Goal: Task Accomplishment & Management: Manage account settings

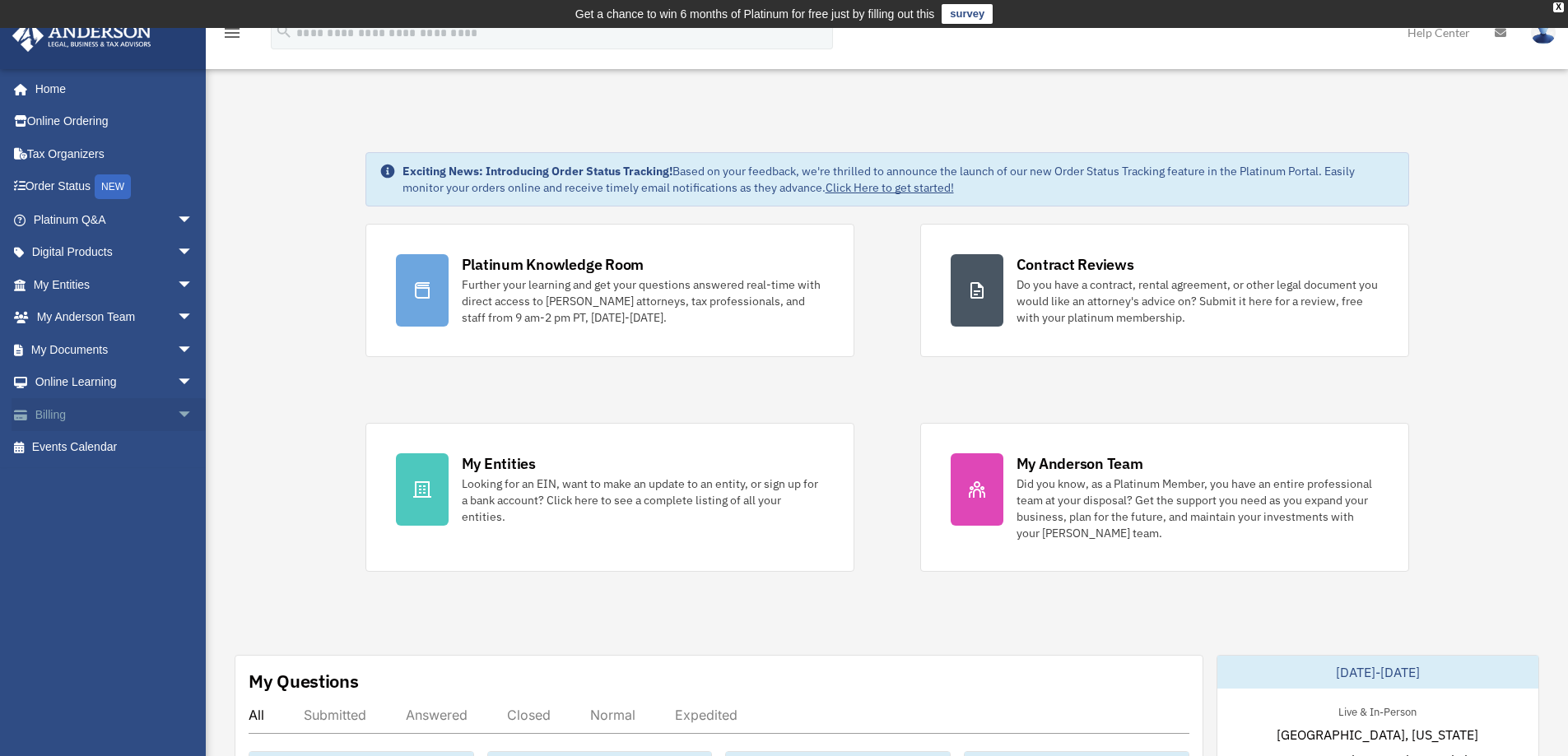
click at [177, 413] on span "arrow_drop_down" at bounding box center [193, 415] width 33 height 34
click at [102, 480] on link "Past Invoices" at bounding box center [120, 479] width 195 height 33
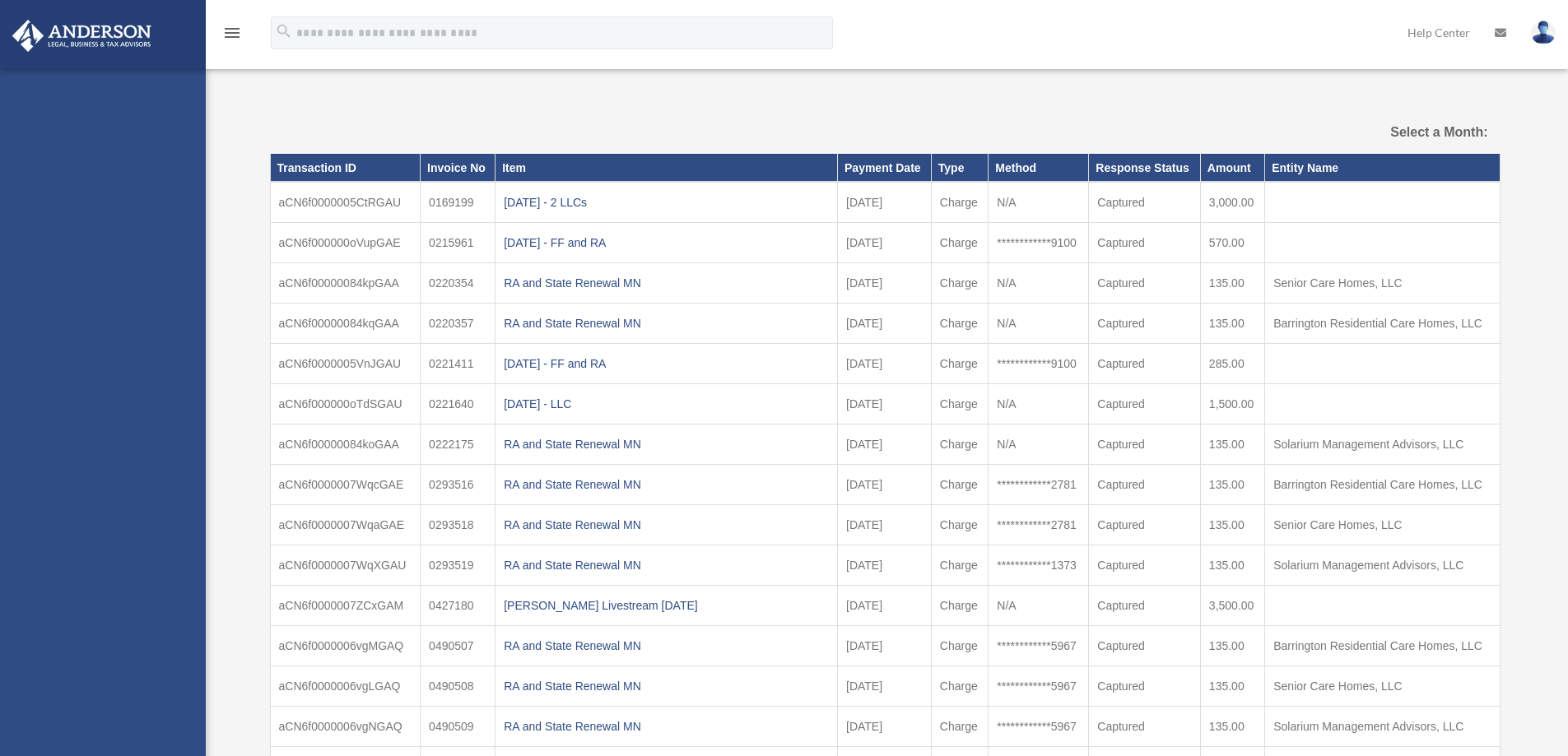
select select
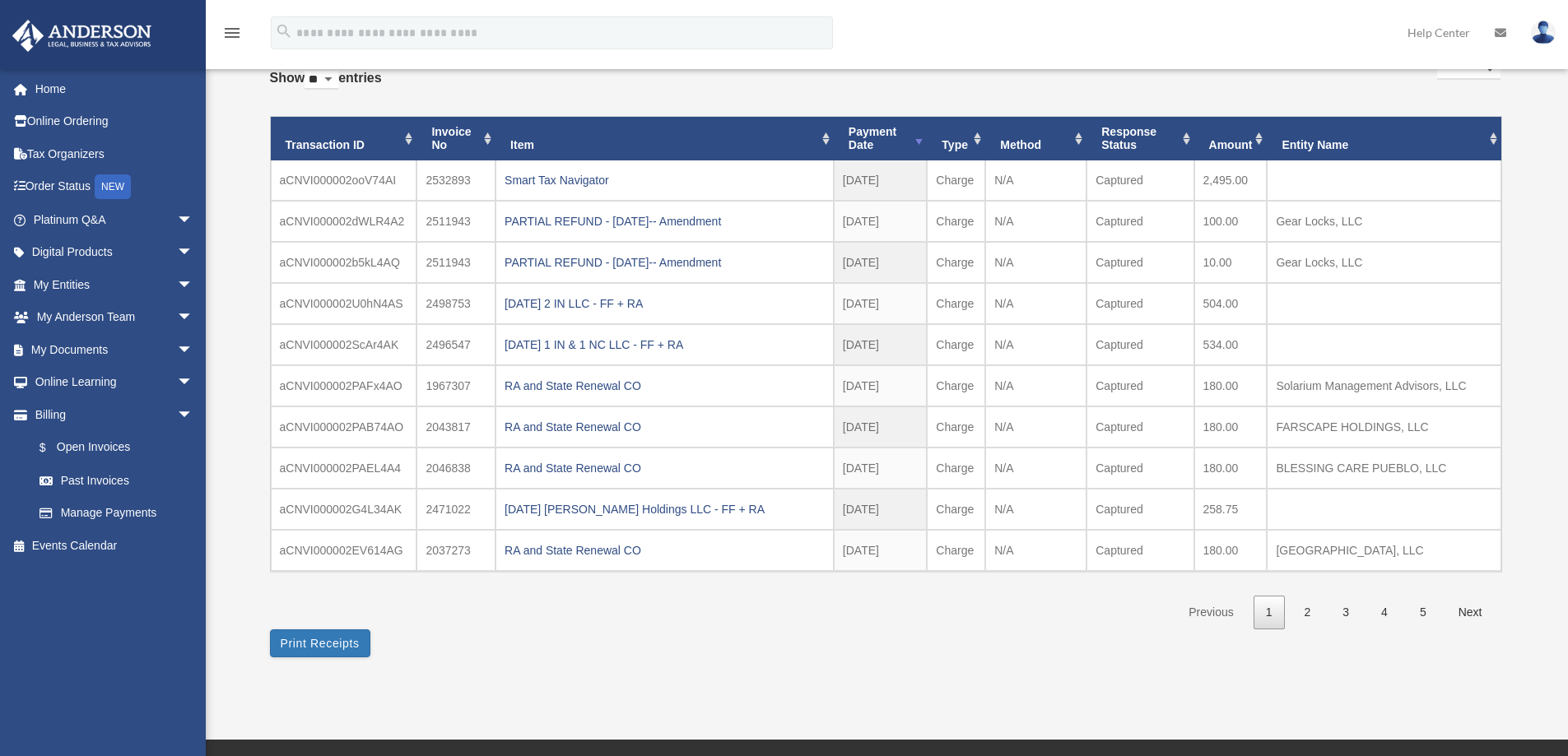
scroll to position [165, 0]
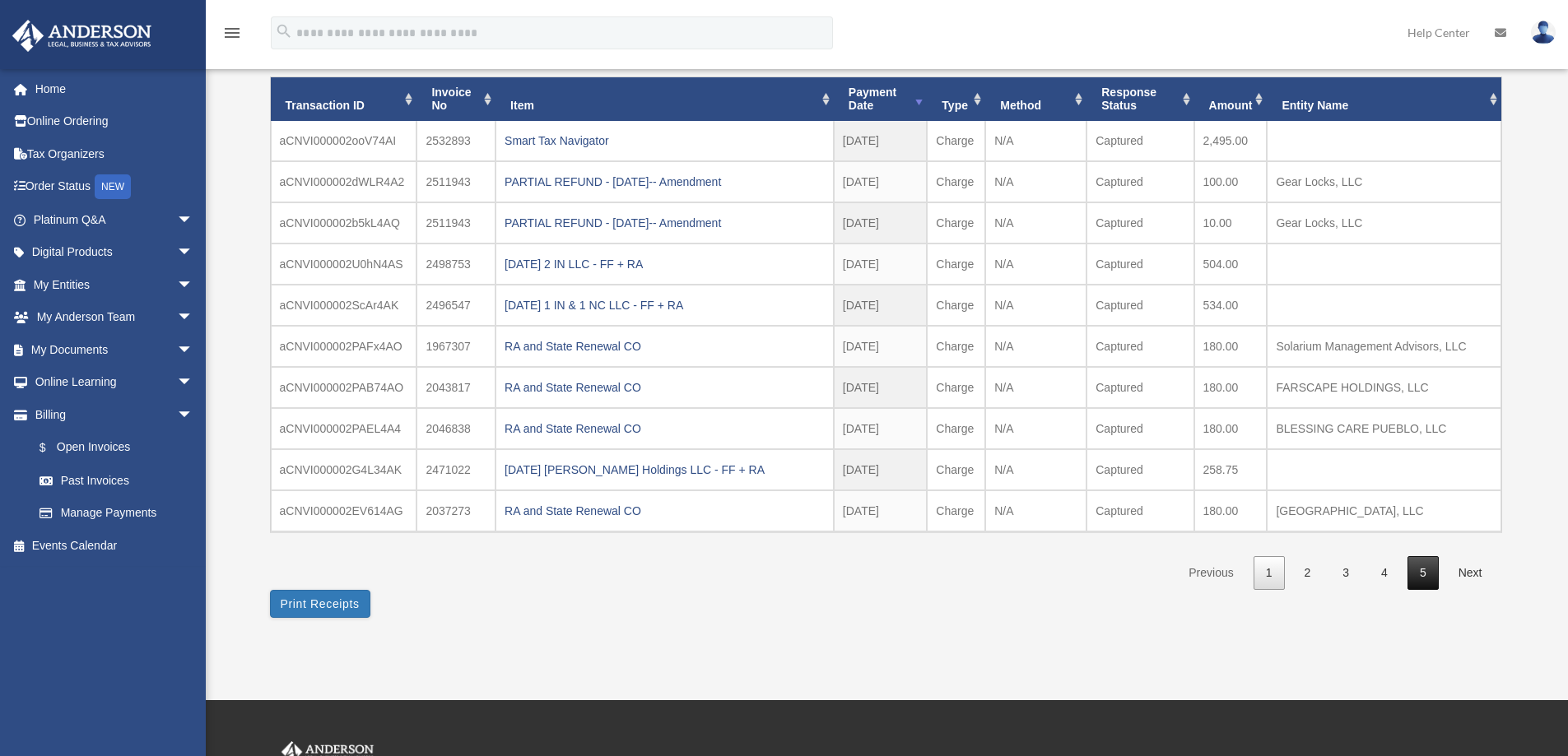
click at [1417, 578] on link "5" at bounding box center [1423, 573] width 32 height 34
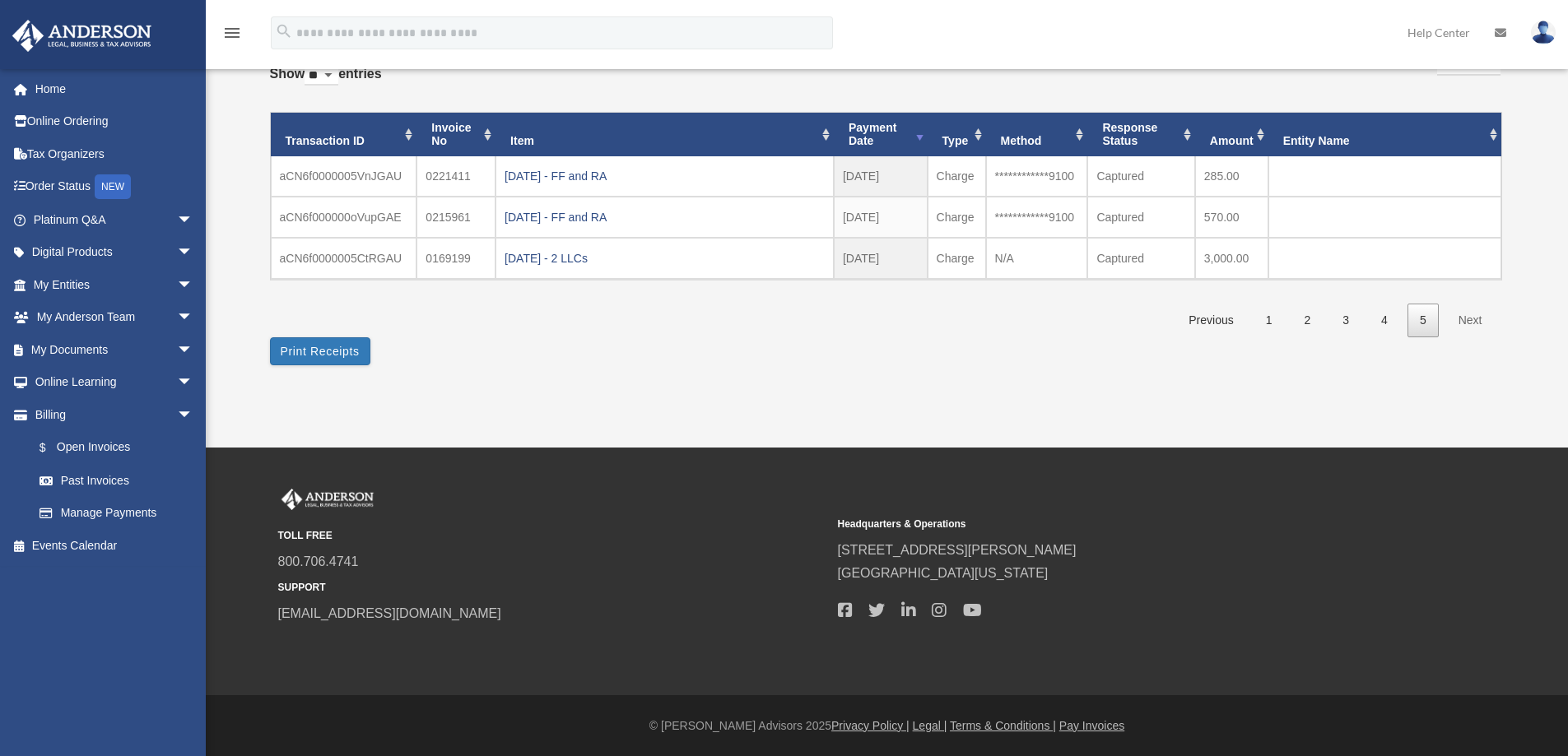
scroll to position [128, 0]
click at [1385, 328] on link "4" at bounding box center [1385, 321] width 32 height 34
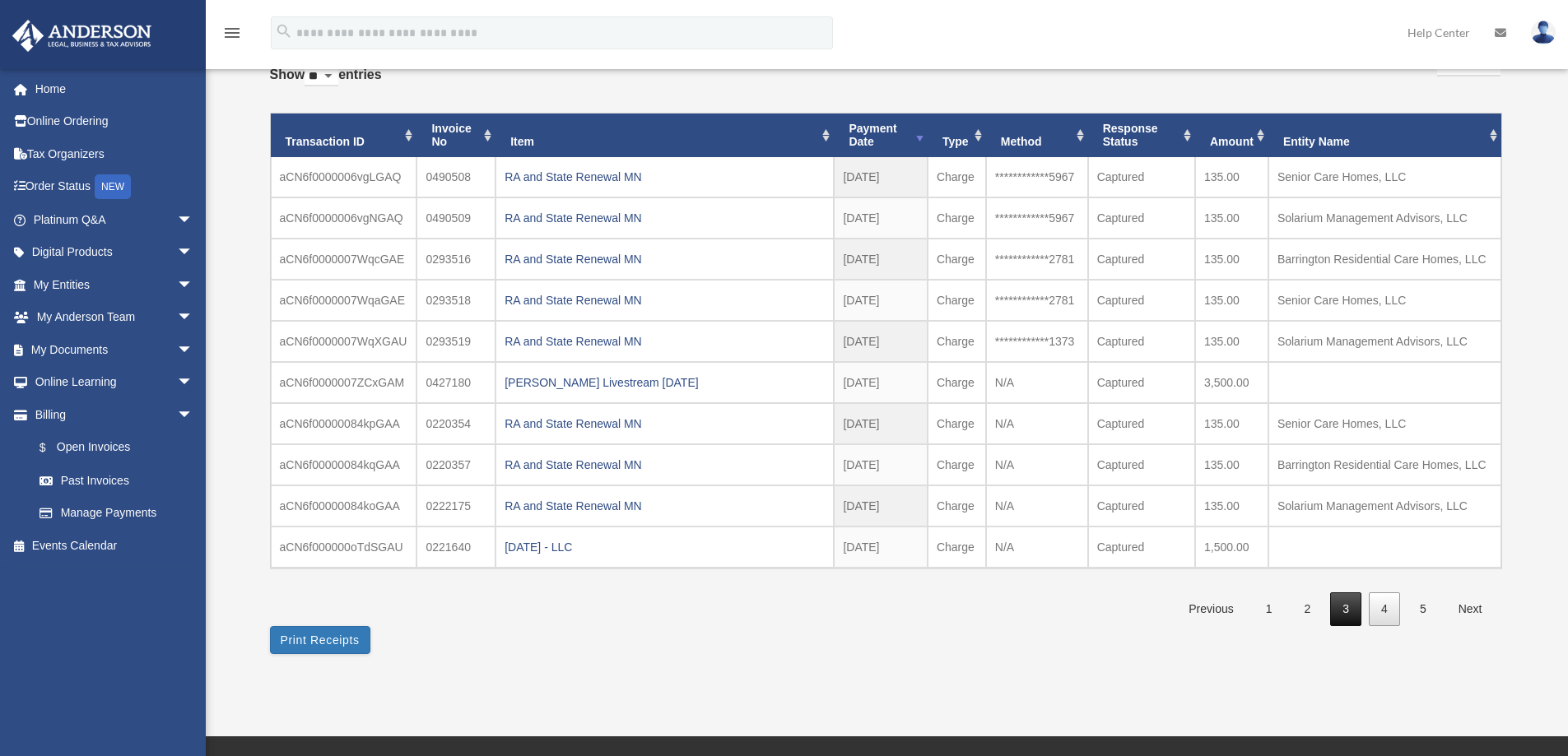
click at [1344, 614] on link "3" at bounding box center [1345, 609] width 32 height 34
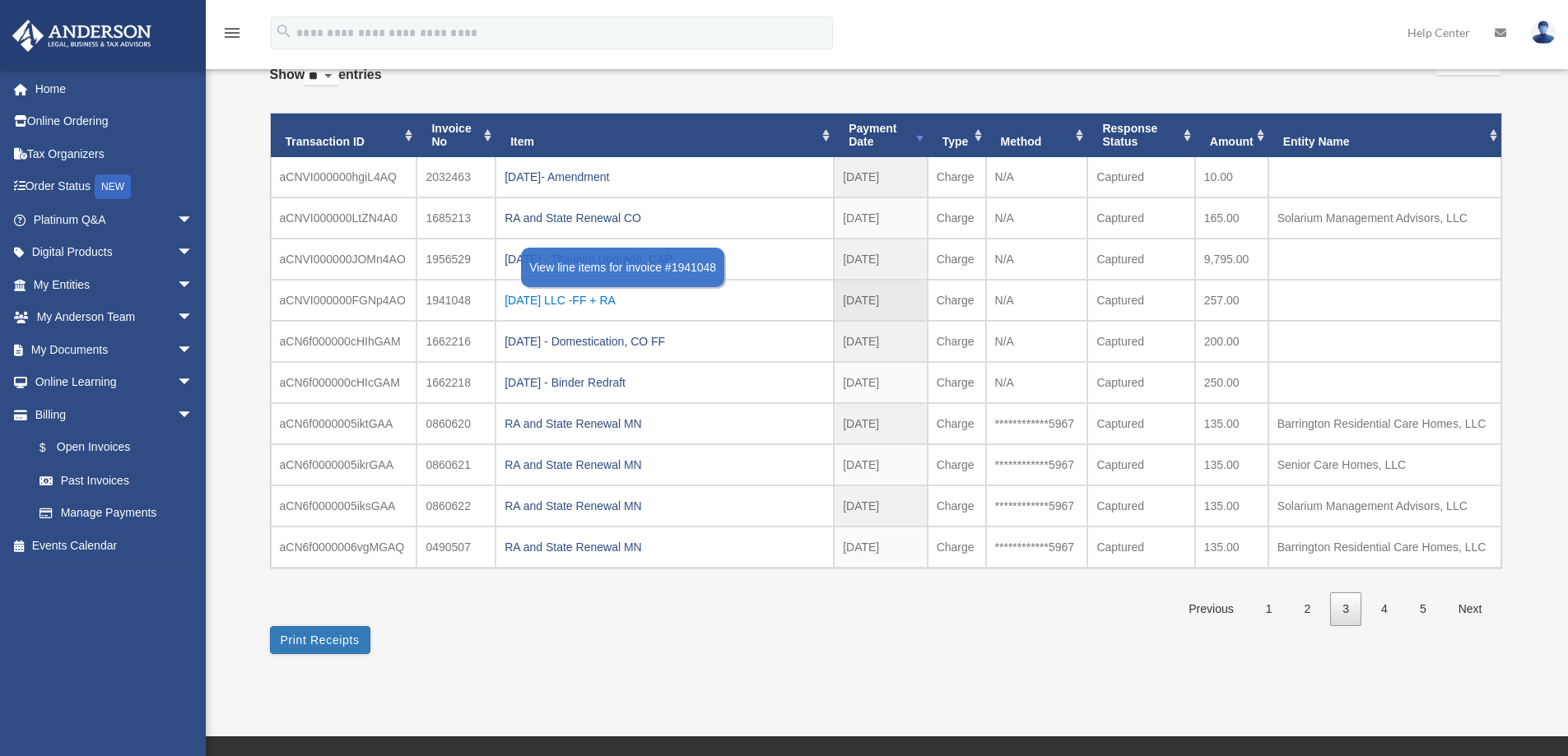
click at [563, 301] on div "[DATE] LLC -FF + RA" at bounding box center [665, 300] width 320 height 23
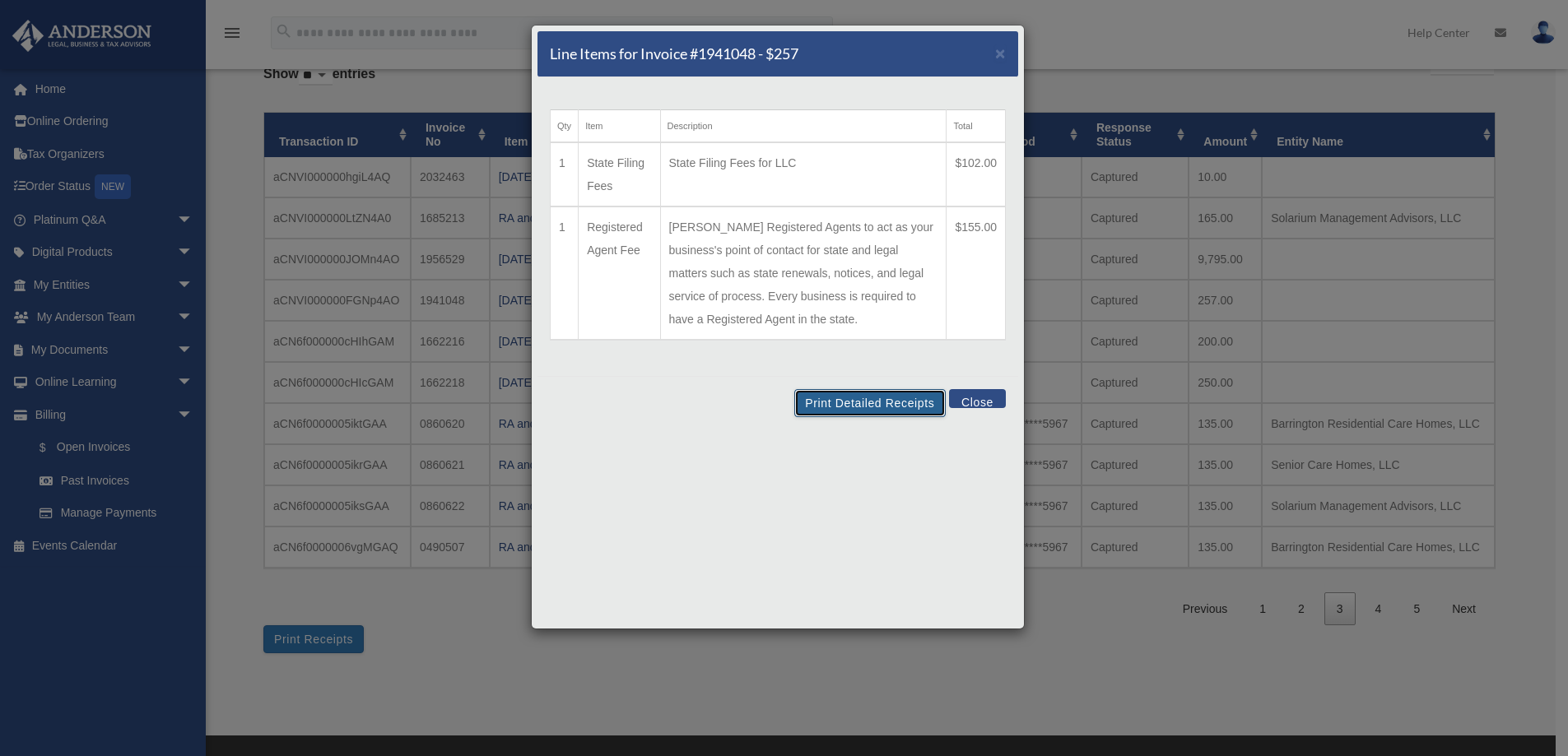
click at [873, 411] on button "Print Detailed Receipts" at bounding box center [870, 403] width 151 height 28
click at [981, 401] on button "Close" at bounding box center [977, 398] width 57 height 19
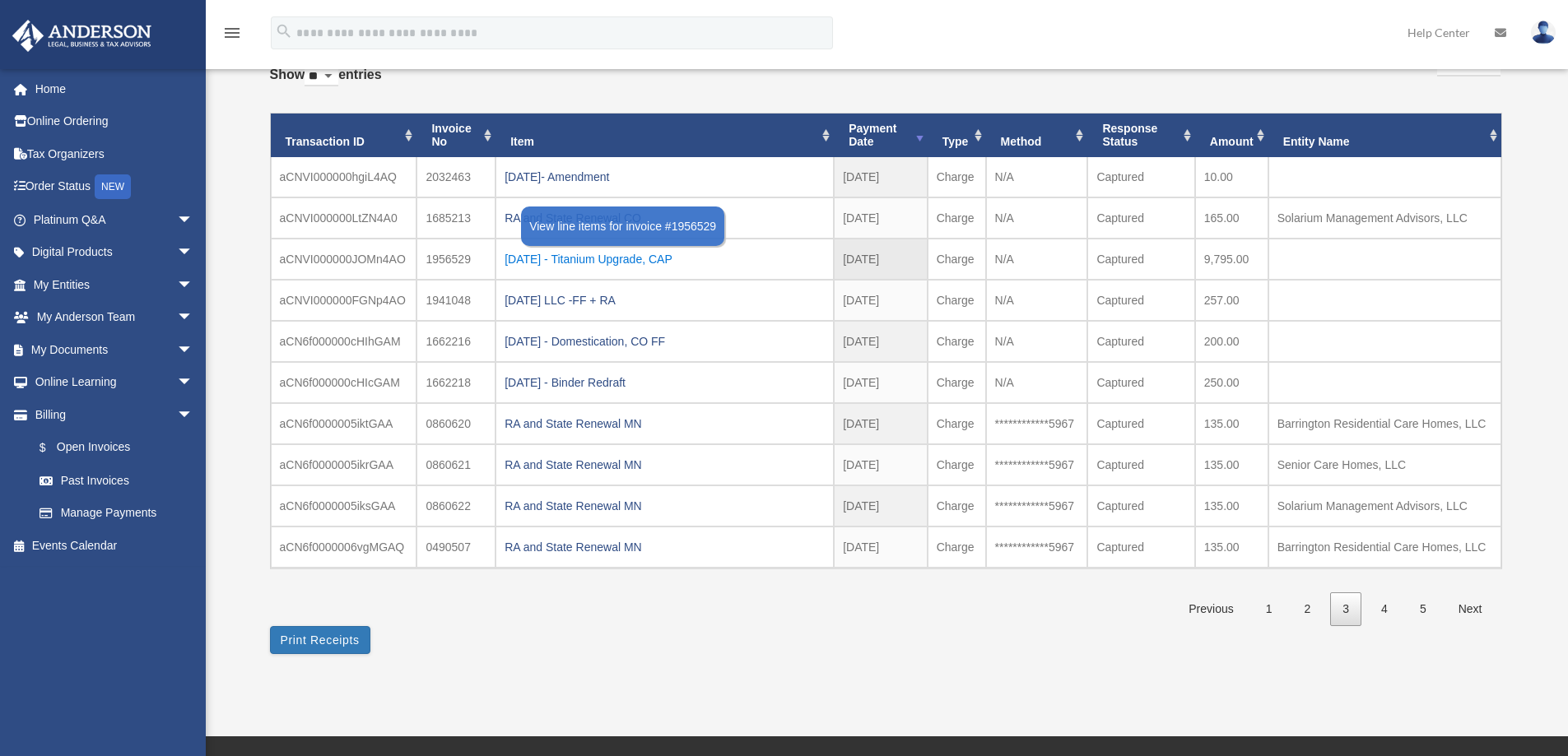
click at [605, 259] on div "[DATE] - Titanium Upgrade, CAP" at bounding box center [665, 259] width 320 height 23
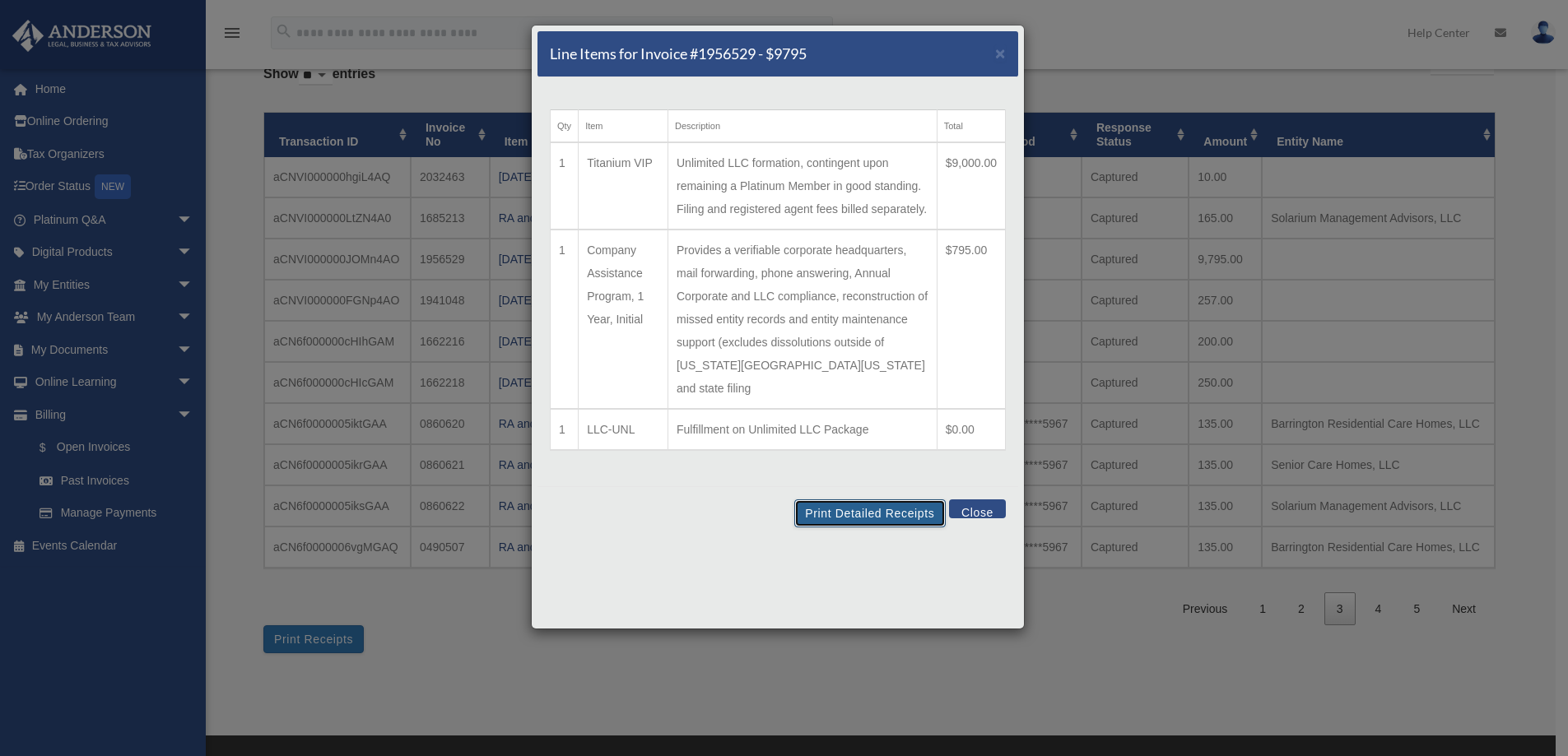
click at [855, 513] on button "Print Detailed Receipts" at bounding box center [870, 513] width 151 height 28
click at [970, 509] on button "Close" at bounding box center [977, 508] width 57 height 19
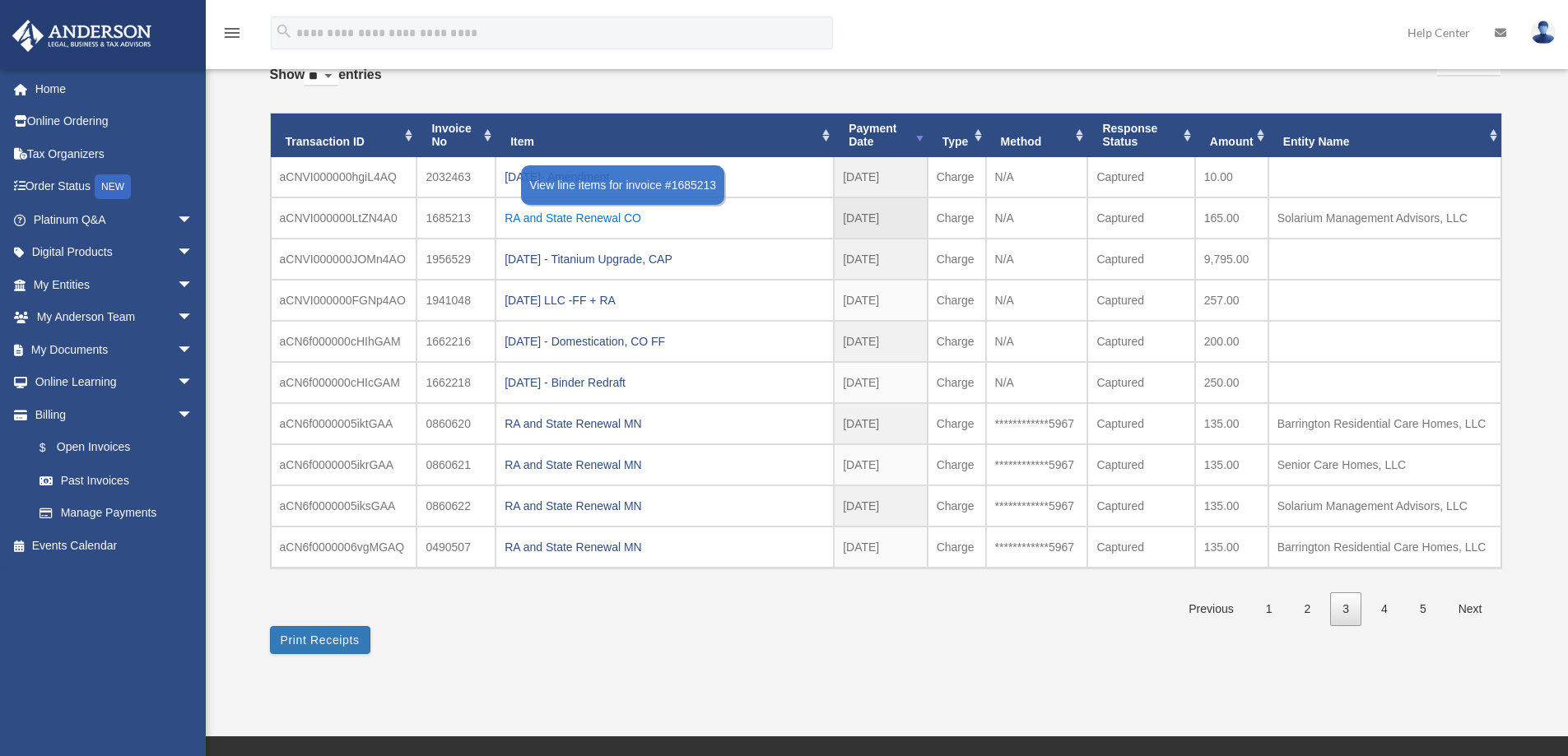
click at [621, 220] on div "RA and State Renewal CO" at bounding box center [665, 218] width 320 height 23
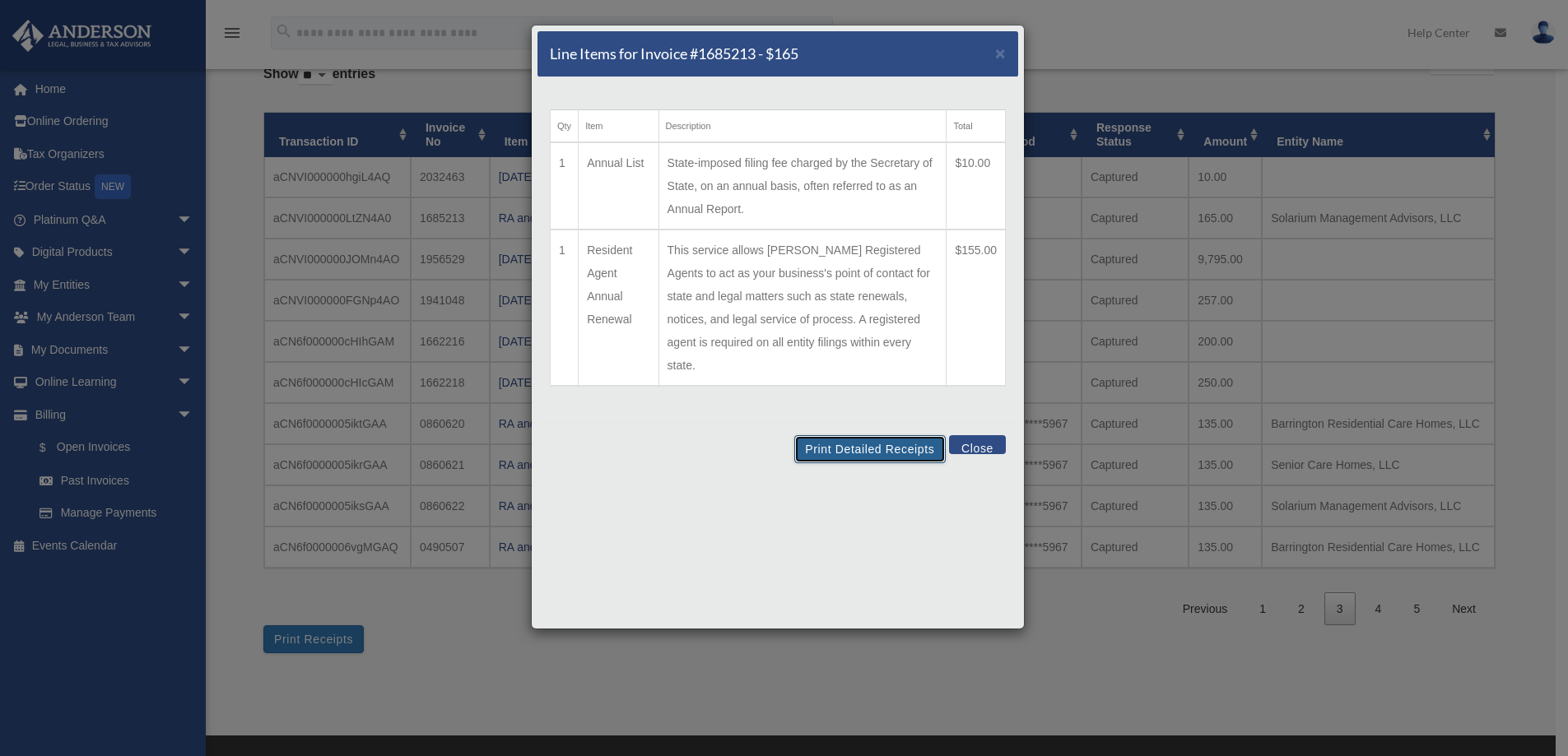
click at [866, 435] on button "Print Detailed Receipts" at bounding box center [870, 449] width 151 height 28
click at [978, 435] on button "Close" at bounding box center [977, 444] width 57 height 19
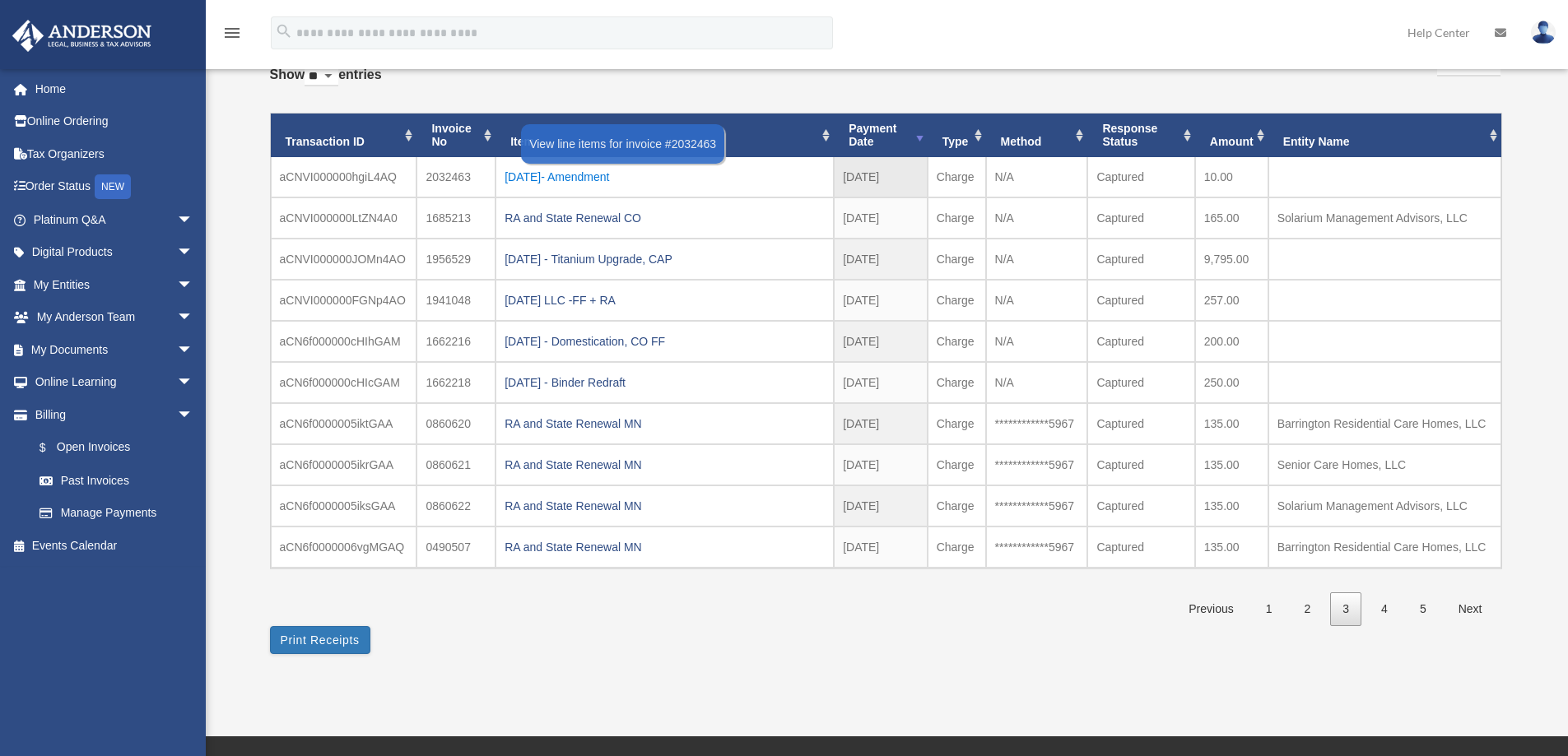
click at [599, 175] on div "[DATE]- Amendment" at bounding box center [665, 177] width 320 height 23
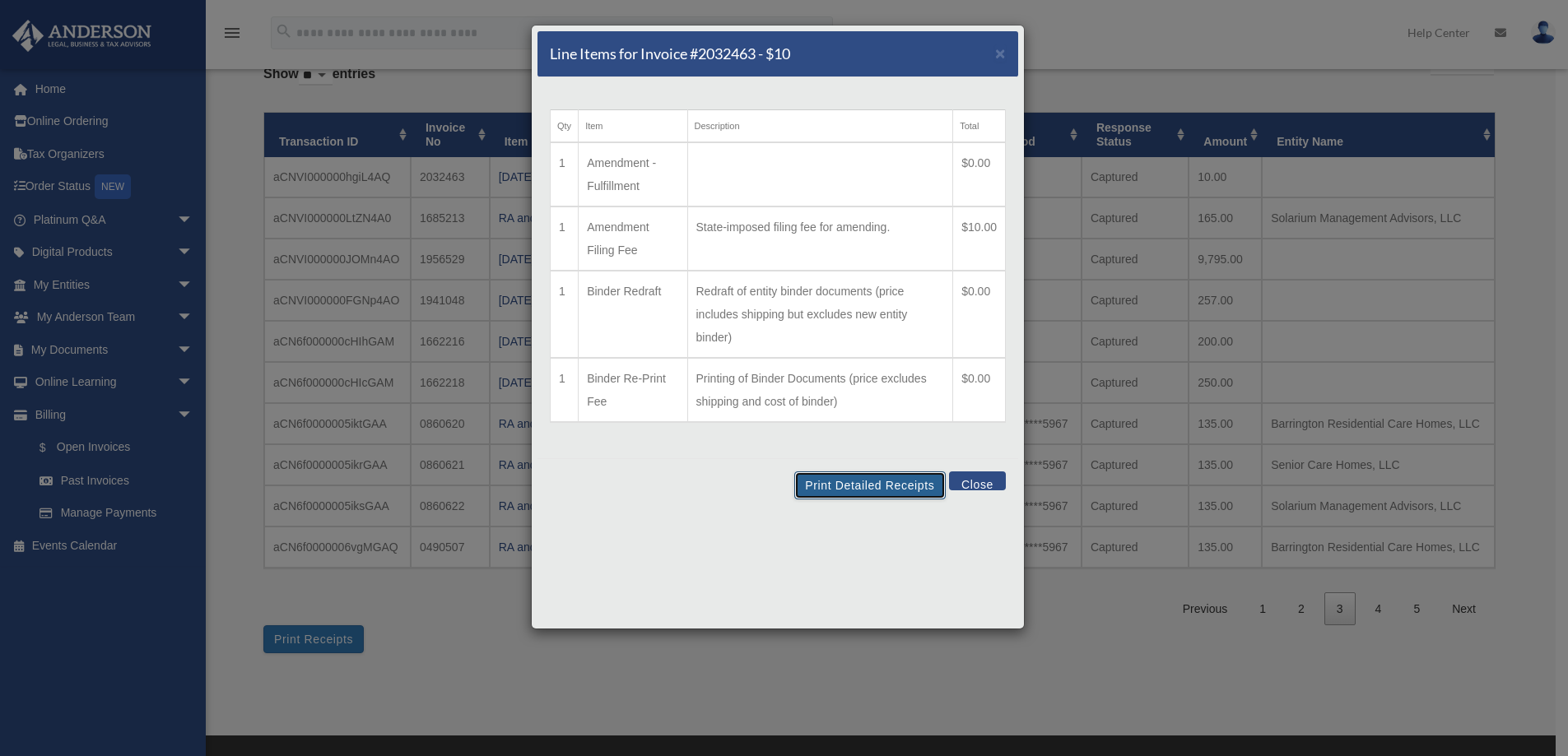
click at [866, 492] on button "Print Detailed Receipts" at bounding box center [870, 485] width 151 height 28
click at [971, 481] on button "Close" at bounding box center [977, 480] width 57 height 19
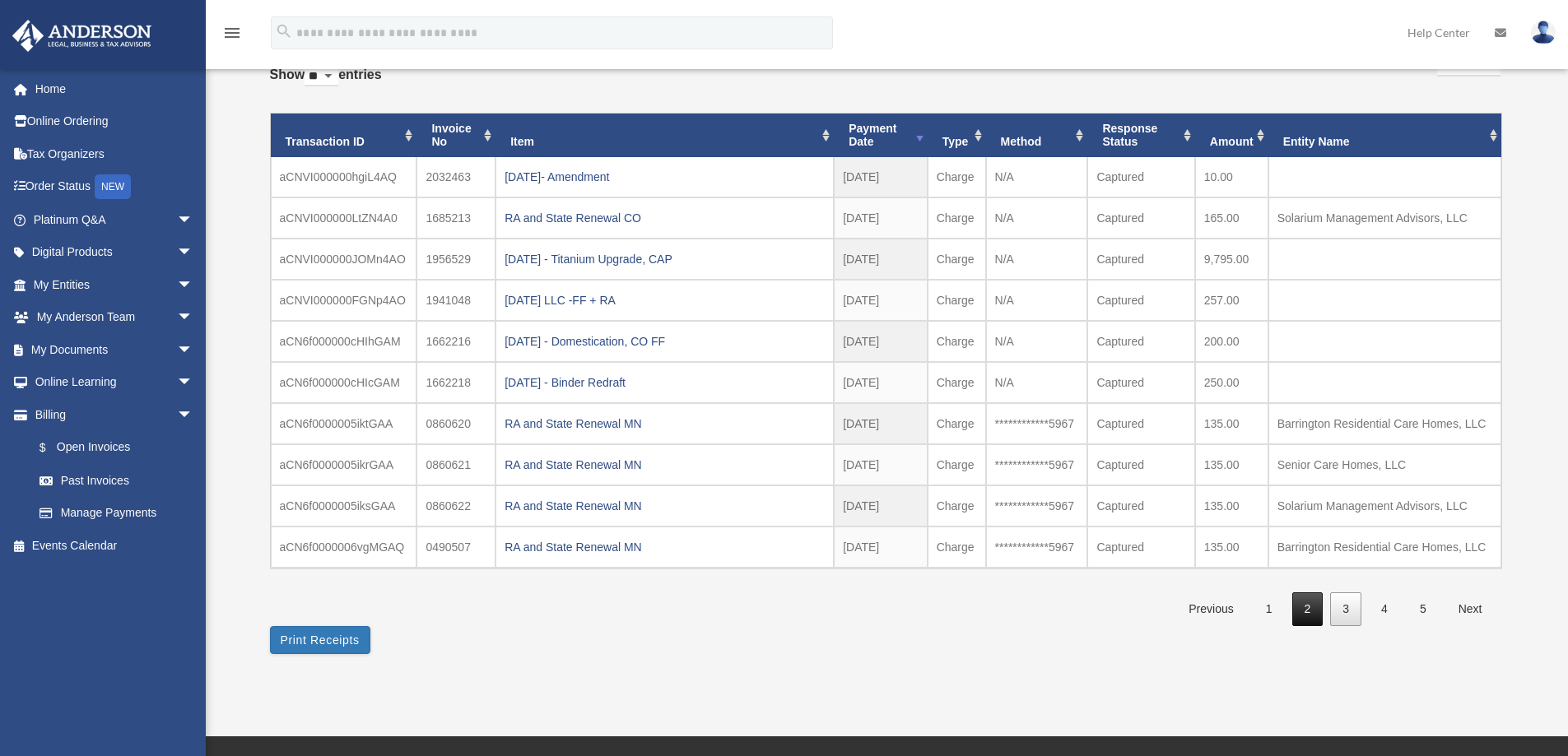
click at [1313, 610] on link "2" at bounding box center [1307, 609] width 32 height 34
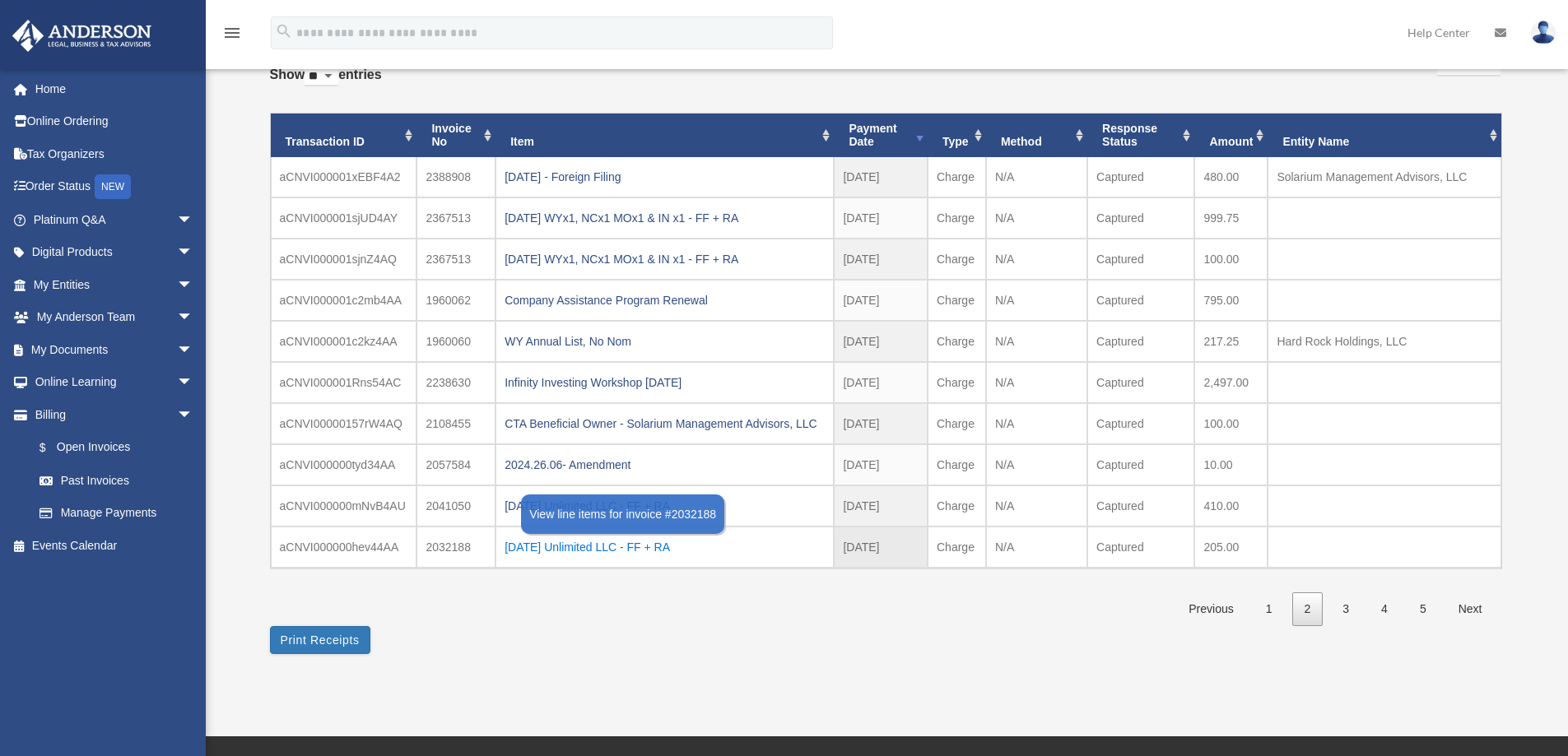
click at [554, 549] on div "[DATE] Unlimited LLC - FF + RA" at bounding box center [665, 547] width 320 height 23
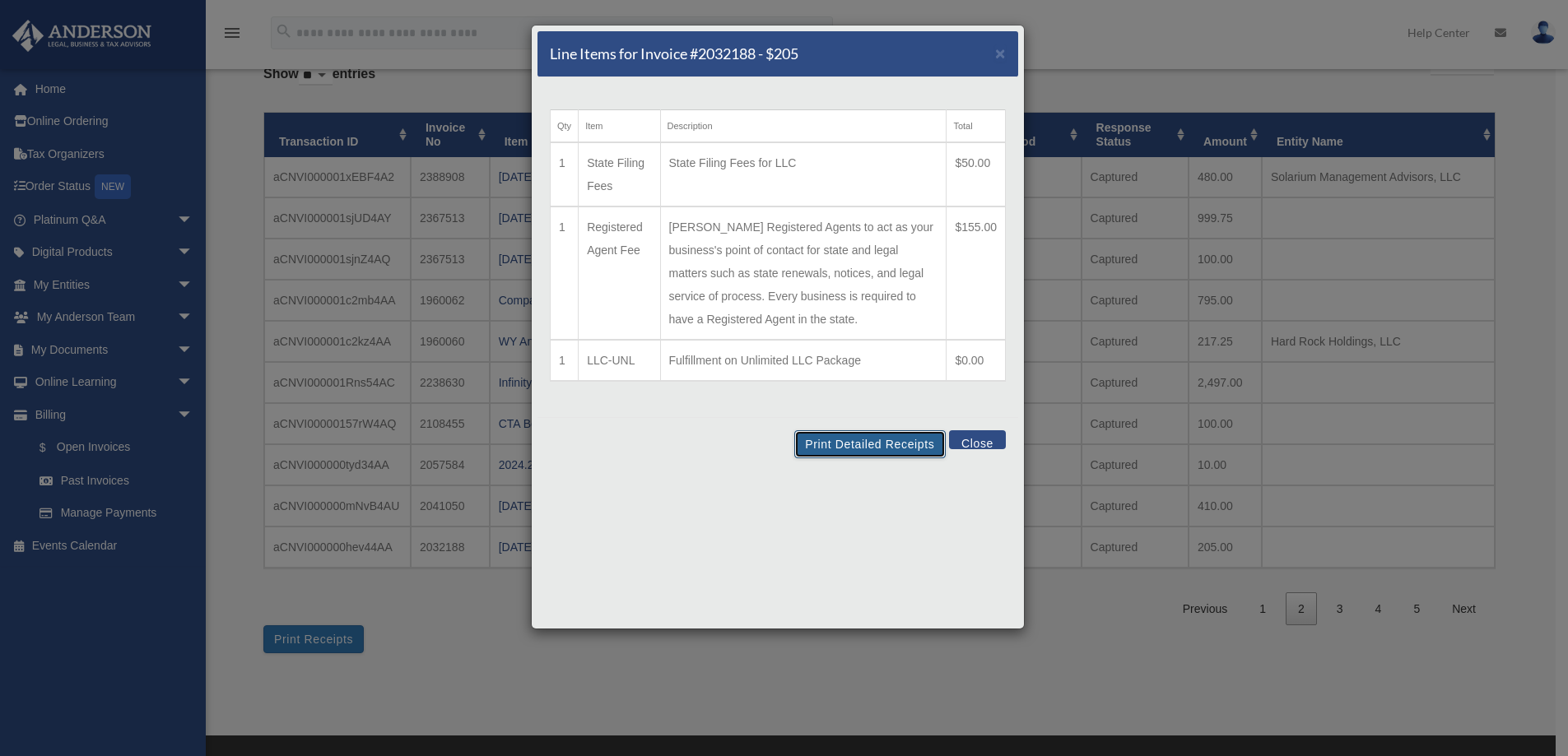
click at [845, 442] on button "Print Detailed Receipts" at bounding box center [870, 444] width 151 height 28
click at [978, 442] on button "Close" at bounding box center [977, 439] width 57 height 19
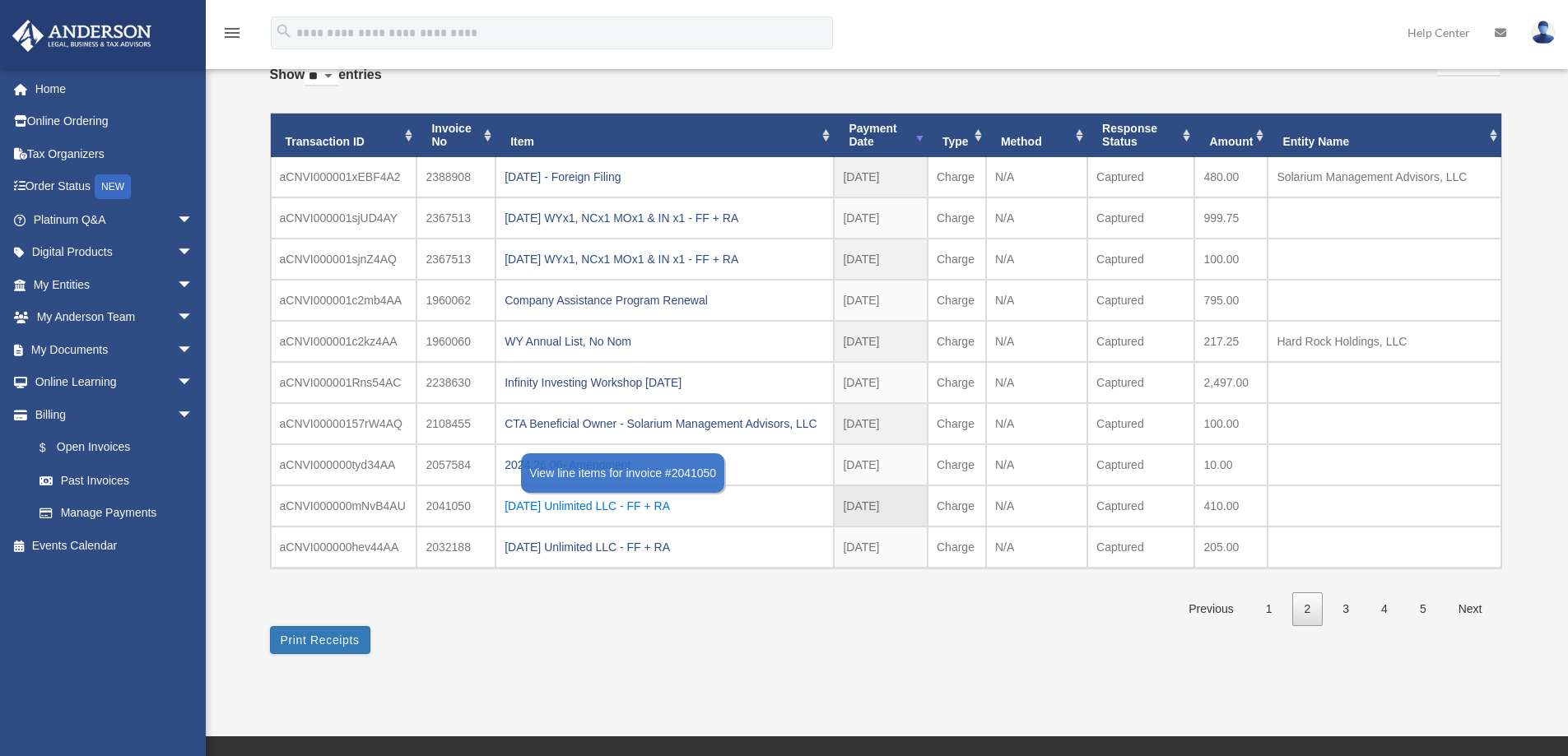
click at [634, 506] on div "[DATE] Unlimited LLC - FF + RA" at bounding box center [665, 506] width 320 height 23
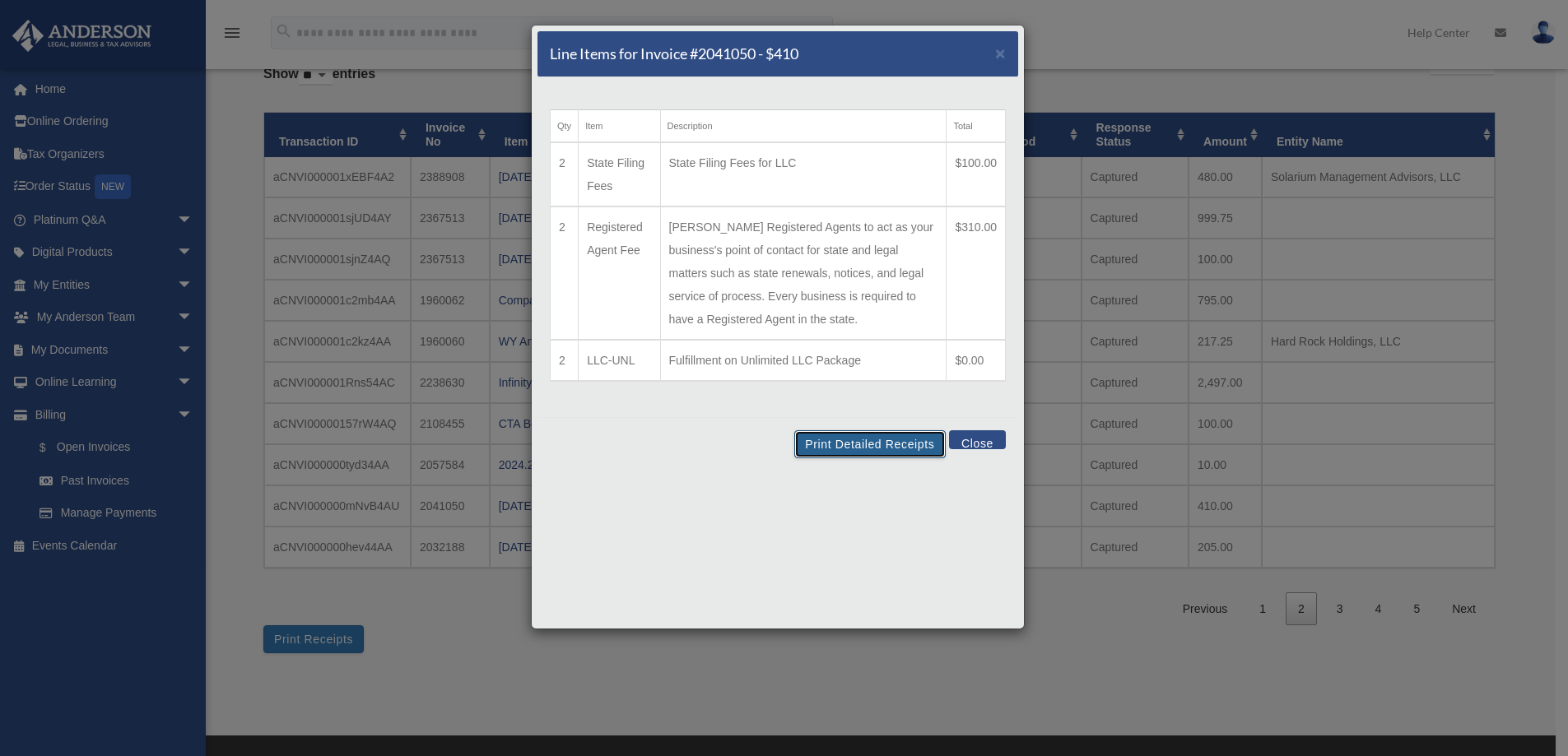
click at [855, 445] on button "Print Detailed Receipts" at bounding box center [870, 444] width 151 height 28
click at [975, 441] on button "Close" at bounding box center [977, 439] width 57 height 19
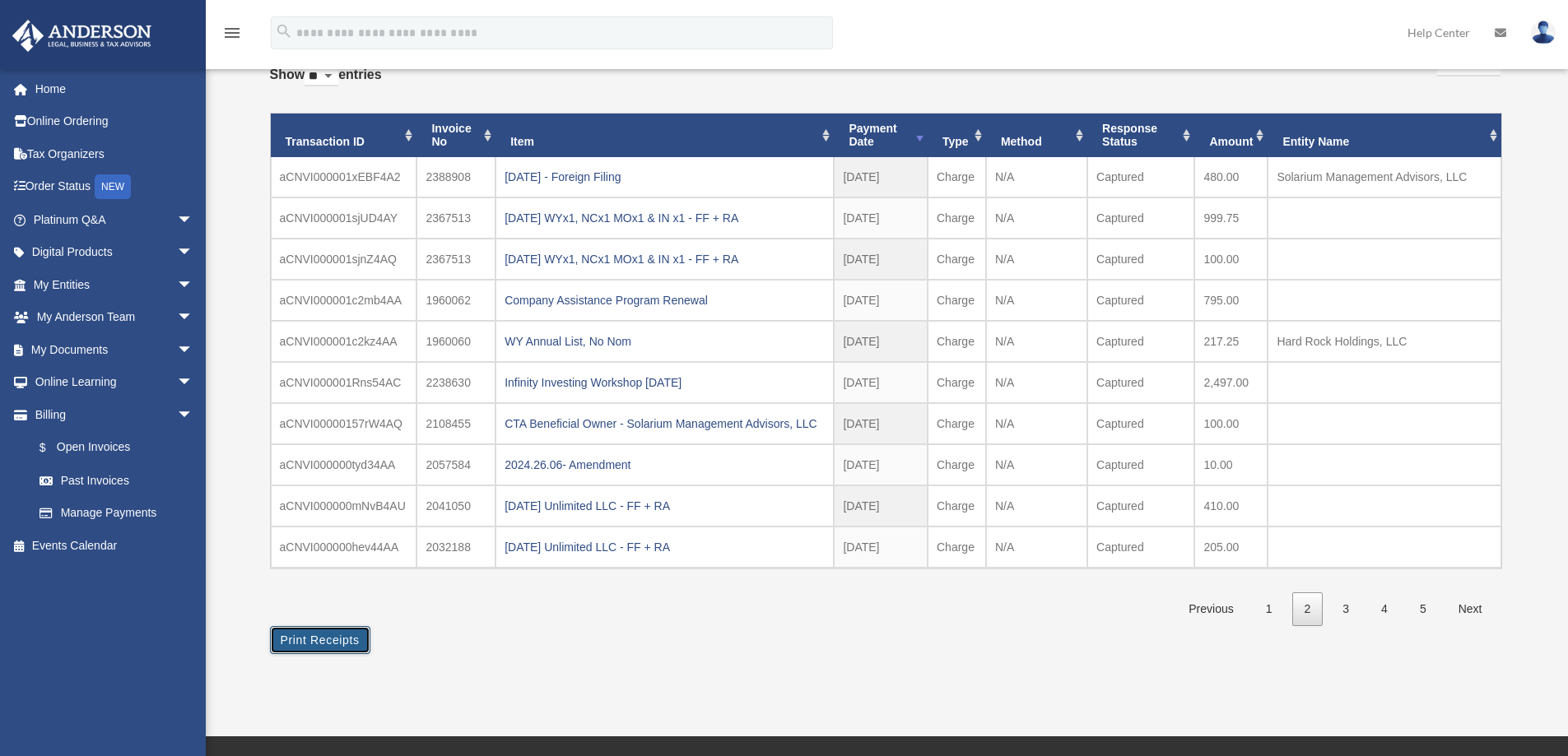
click at [320, 641] on button "Print Receipts" at bounding box center [320, 641] width 101 height 28
click at [1351, 606] on link "3" at bounding box center [1345, 609] width 32 height 34
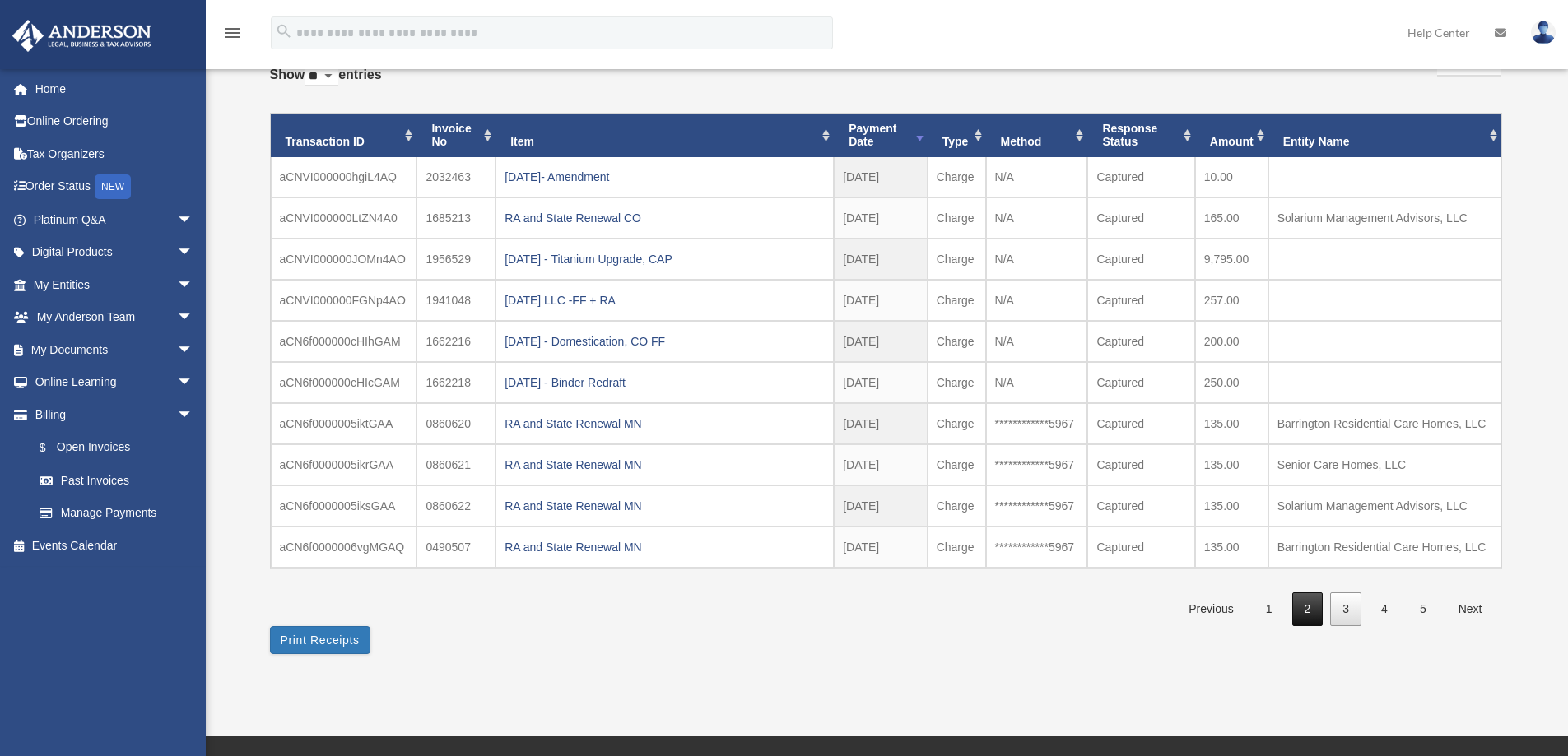
click at [1308, 612] on link "2" at bounding box center [1307, 609] width 32 height 34
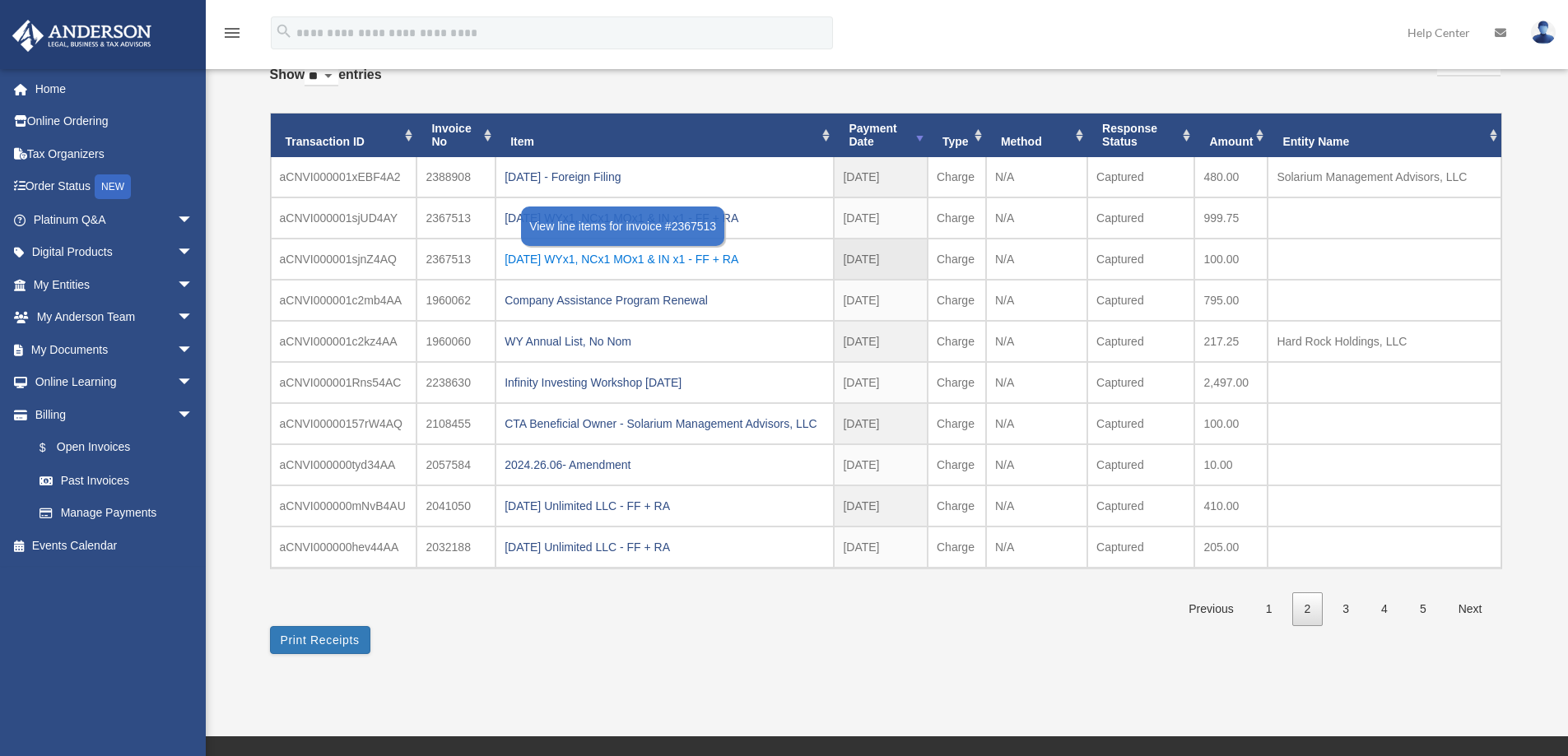
click at [601, 263] on div "[DATE] WYx1, NCx1 MOx1 & IN x1 - FF + RA" at bounding box center [665, 259] width 320 height 23
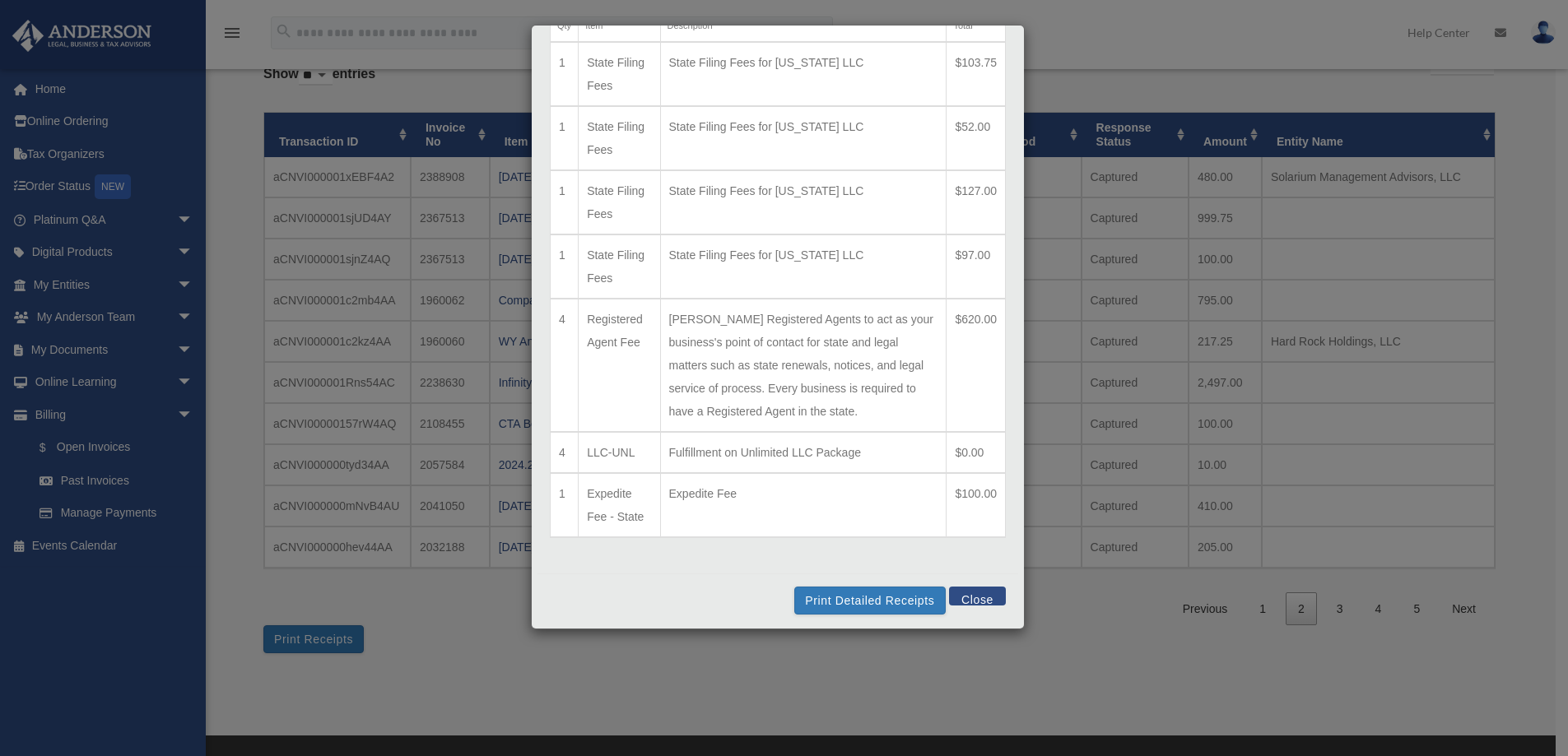
scroll to position [104, 0]
click at [966, 593] on button "Close" at bounding box center [977, 592] width 57 height 19
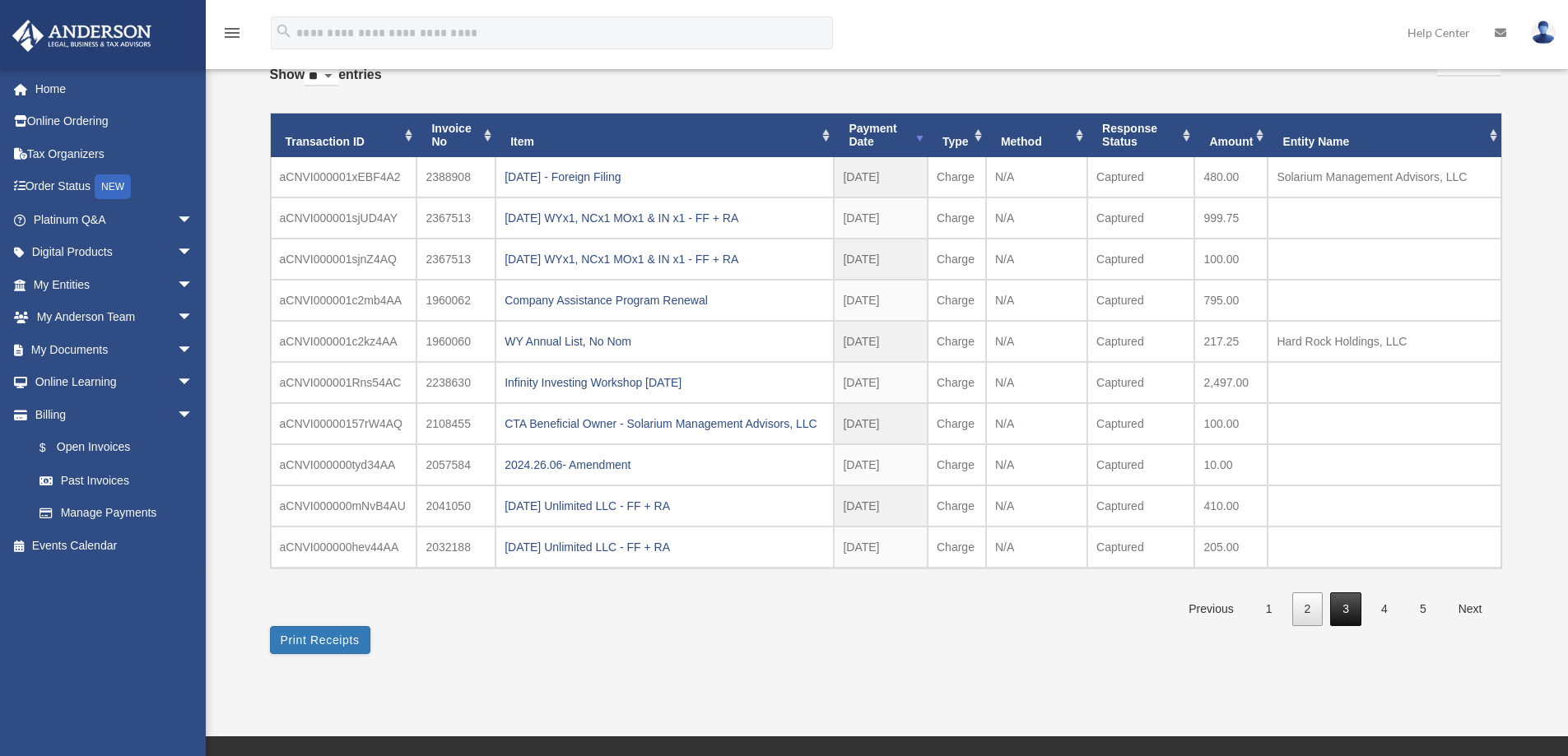
click at [1342, 605] on link "3" at bounding box center [1345, 609] width 32 height 34
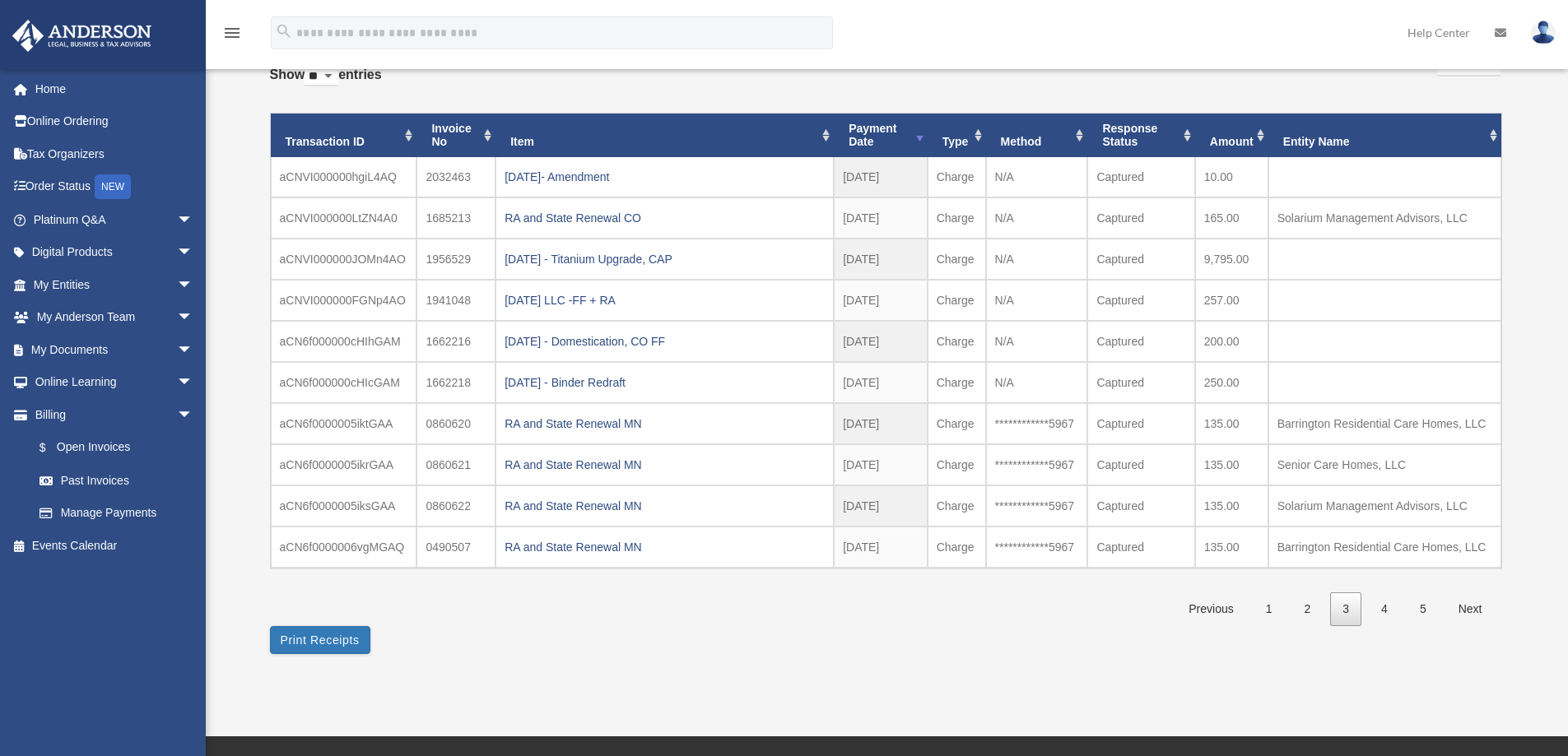
click at [1345, 614] on link "3" at bounding box center [1345, 609] width 32 height 34
click at [1422, 612] on link "5" at bounding box center [1423, 609] width 32 height 34
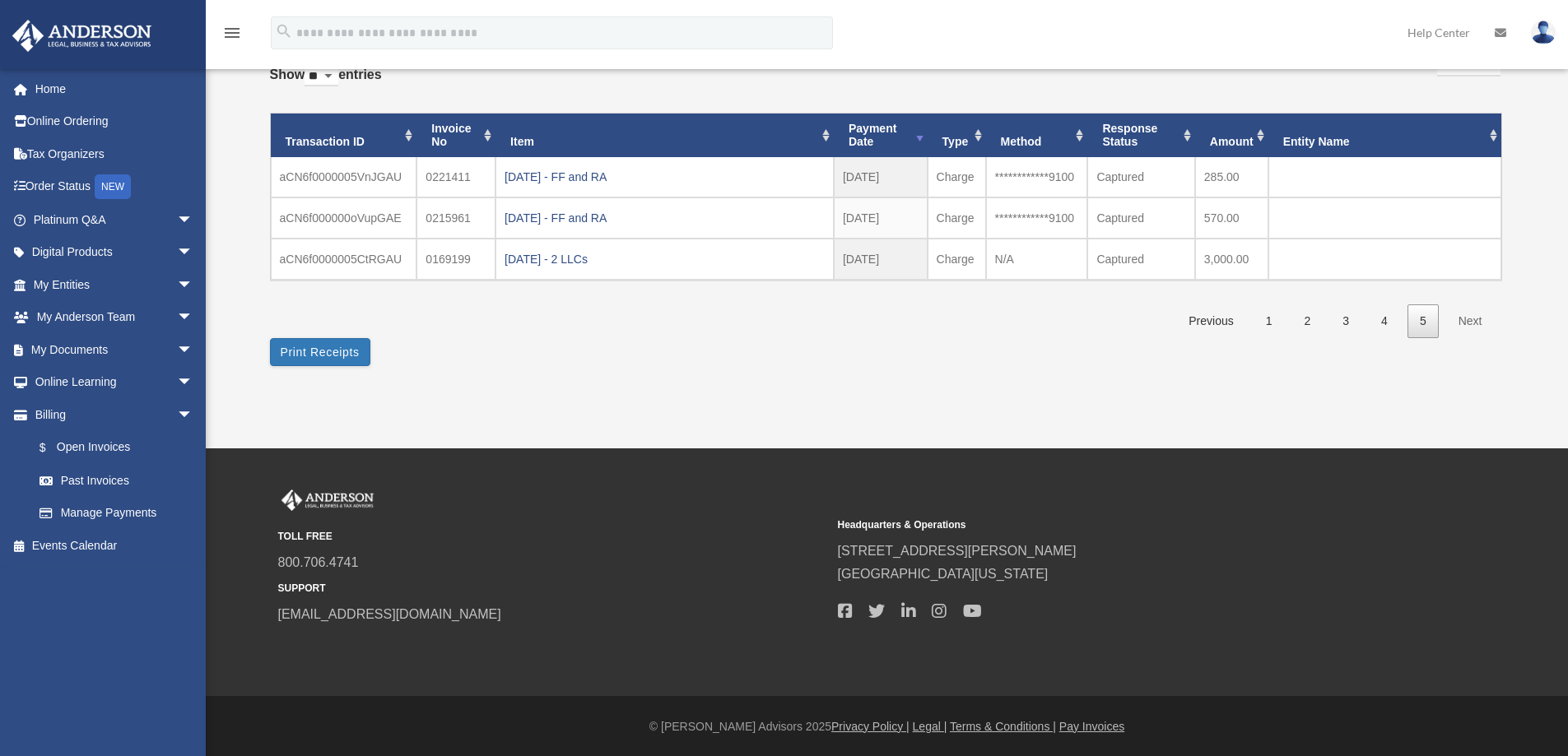
click at [1466, 319] on link "Next" at bounding box center [1470, 321] width 48 height 34
click at [1419, 320] on link "5" at bounding box center [1423, 321] width 32 height 34
click at [1396, 330] on link "4" at bounding box center [1385, 321] width 32 height 34
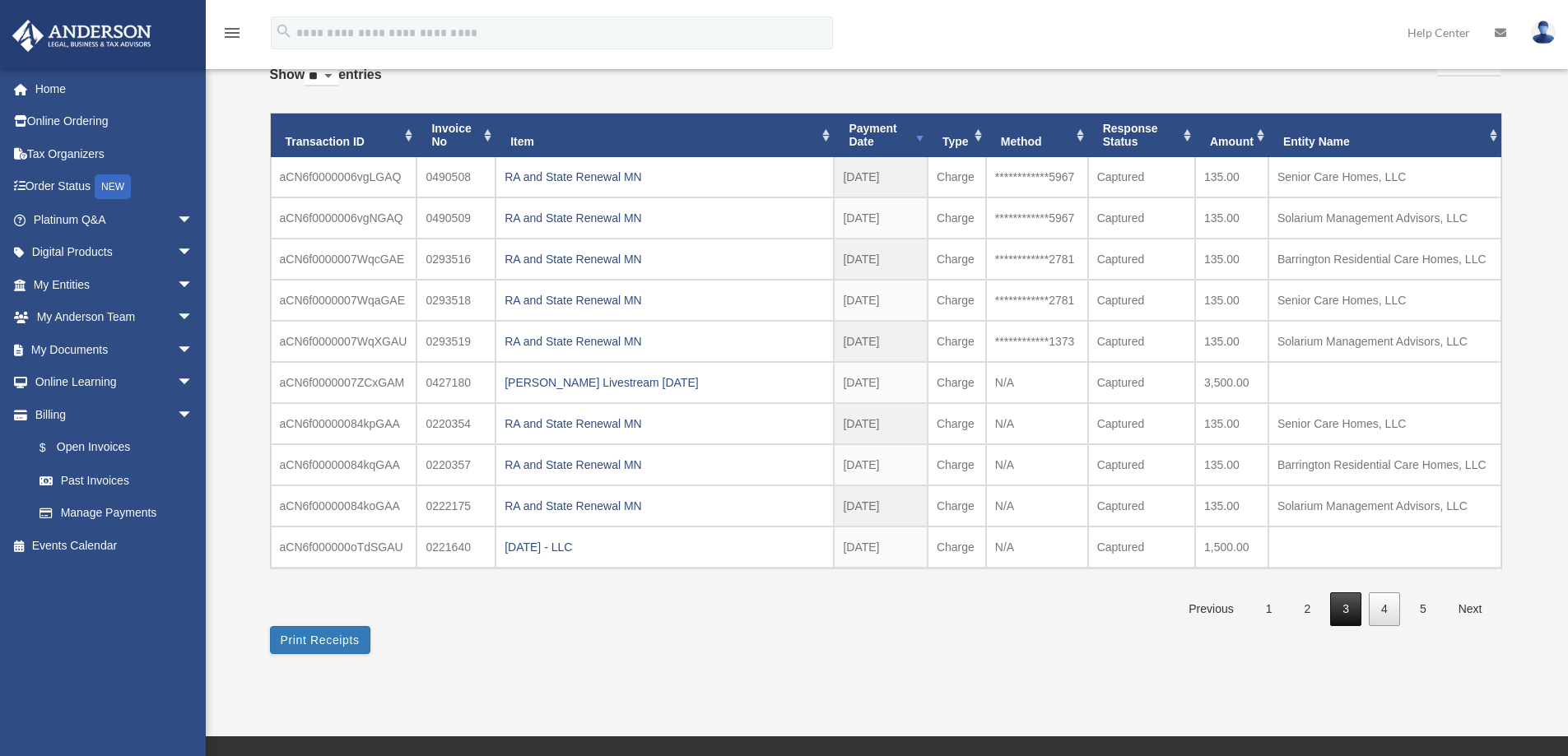
click at [1344, 606] on link "3" at bounding box center [1345, 609] width 32 height 34
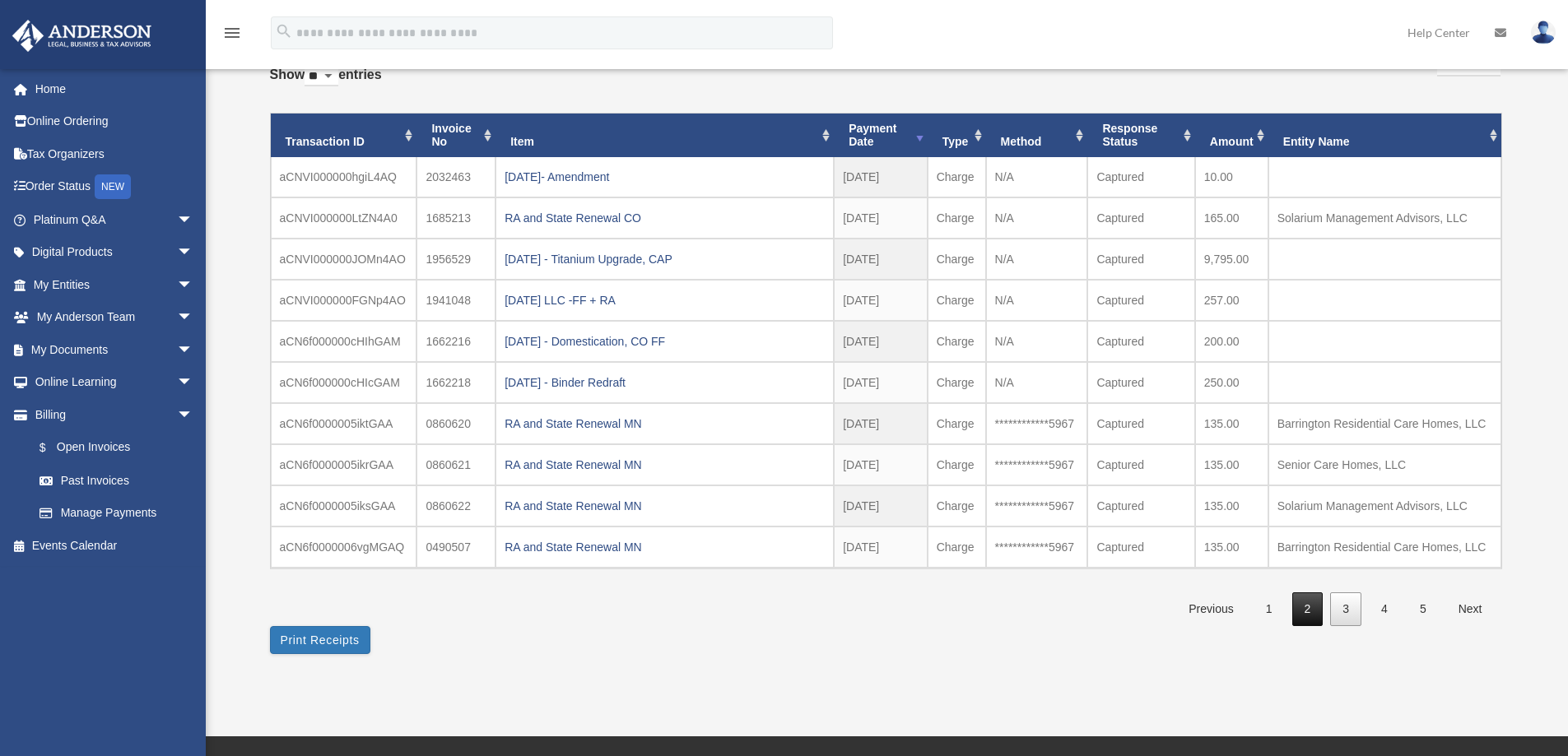
click at [1306, 612] on link "2" at bounding box center [1307, 609] width 32 height 34
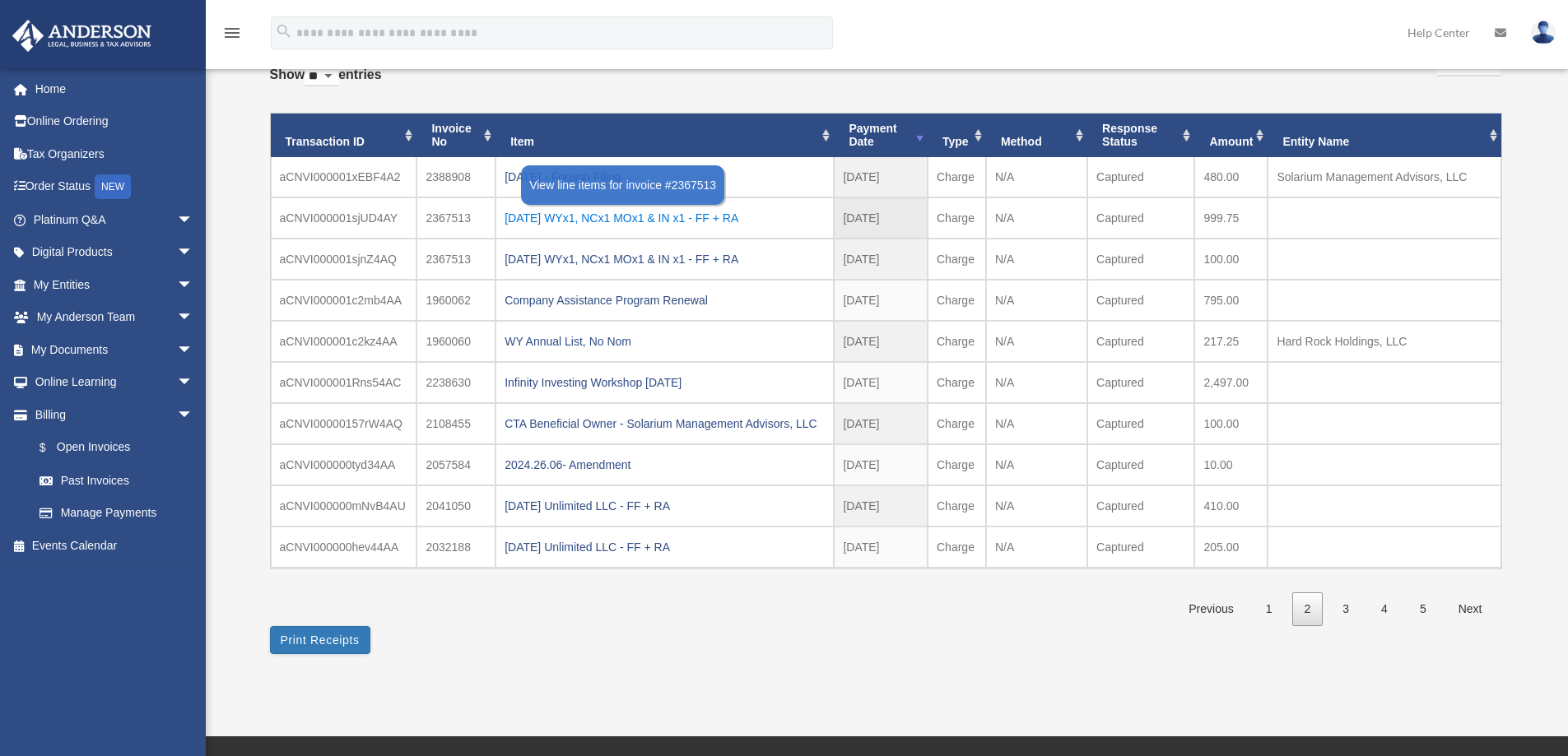
click at [745, 216] on div "[DATE] WYx1, NCx1 MOx1 & IN x1 - FF + RA" at bounding box center [665, 218] width 320 height 23
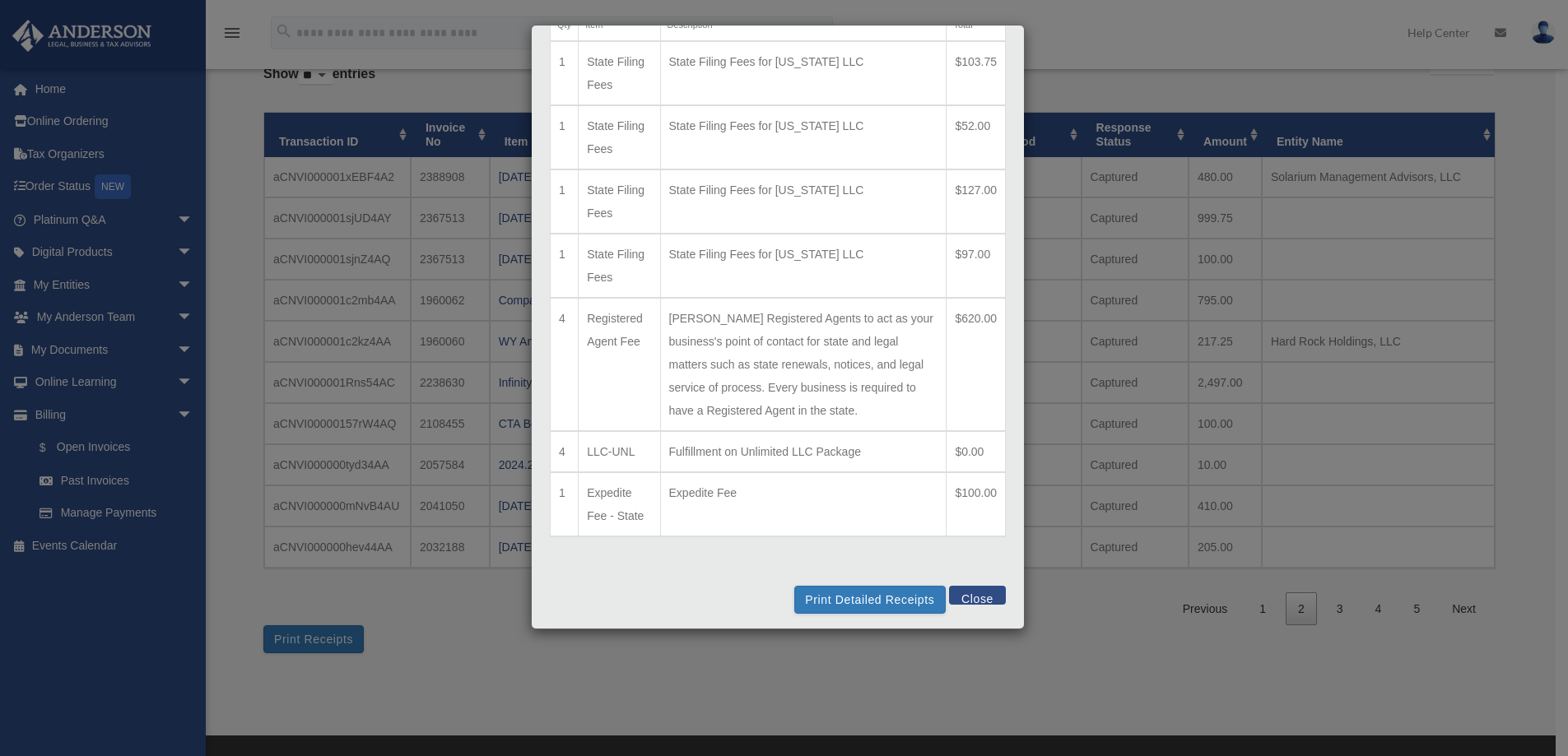
scroll to position [103, 0]
click at [866, 595] on button "Print Detailed Receipts" at bounding box center [870, 598] width 151 height 28
click at [1115, 667] on div "Line Items for Invoice #2367513 - $999.75 × Qty Item Description Total 1 State …" at bounding box center [784, 378] width 1568 height 756
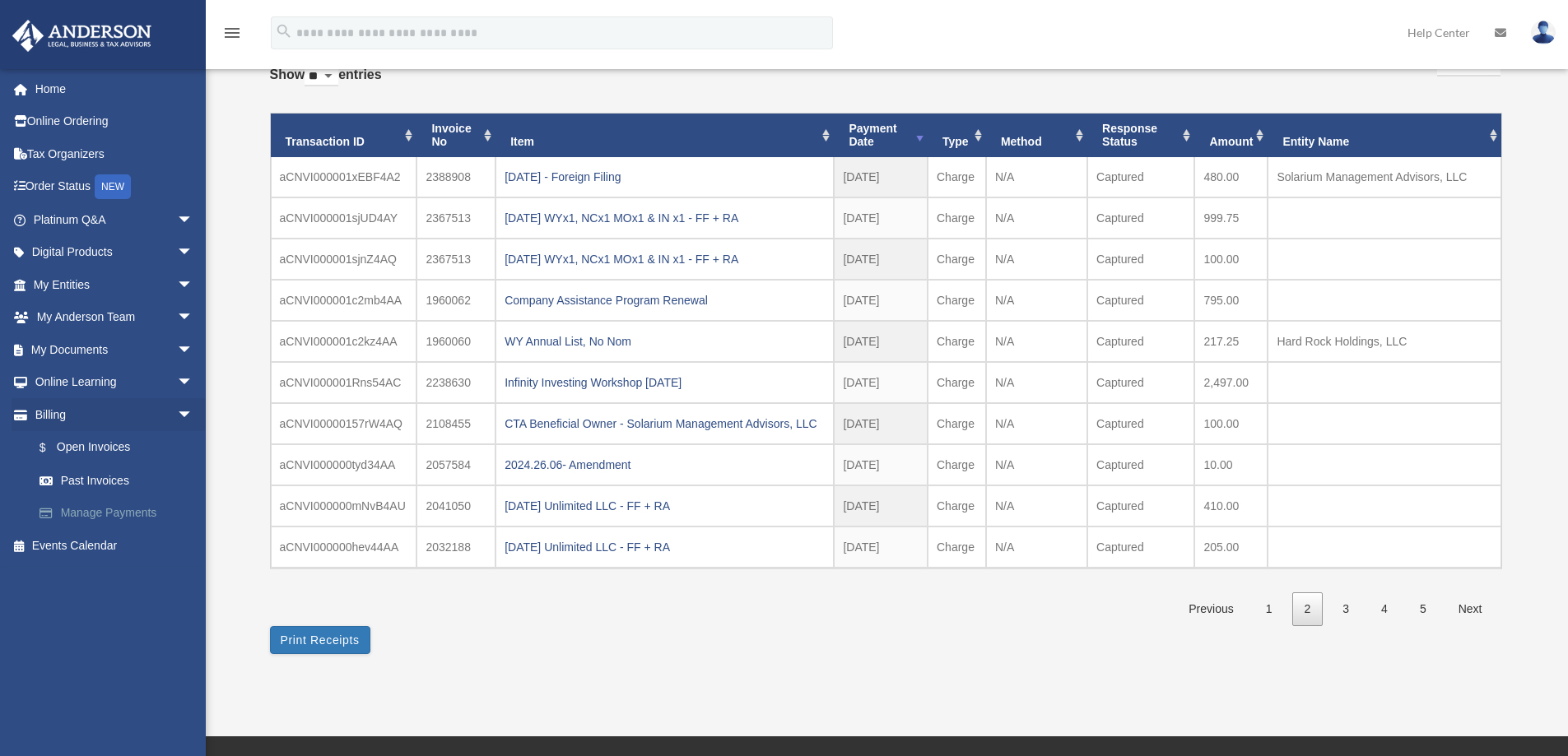
click at [116, 514] on link "Manage Payments" at bounding box center [120, 513] width 195 height 33
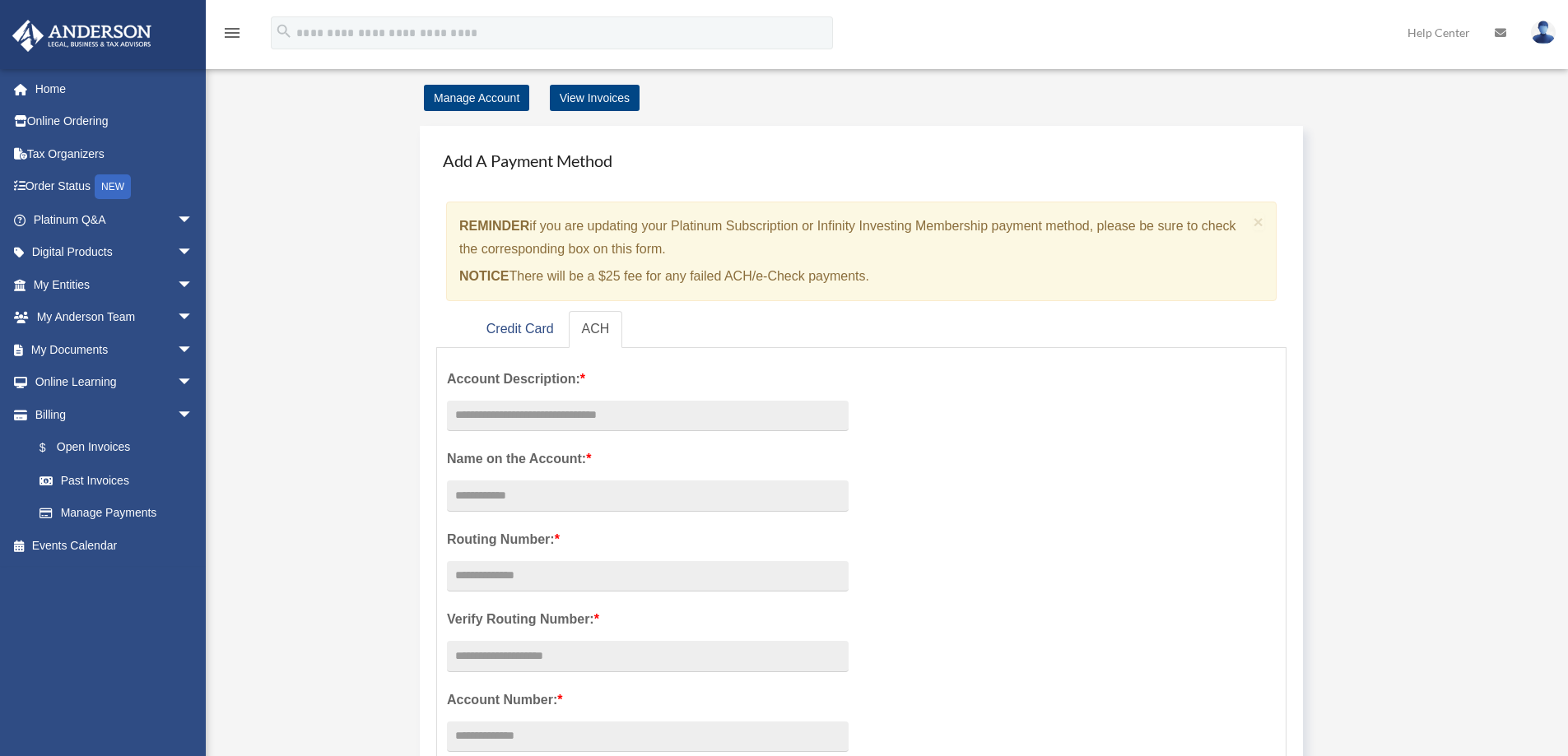
scroll to position [82, 0]
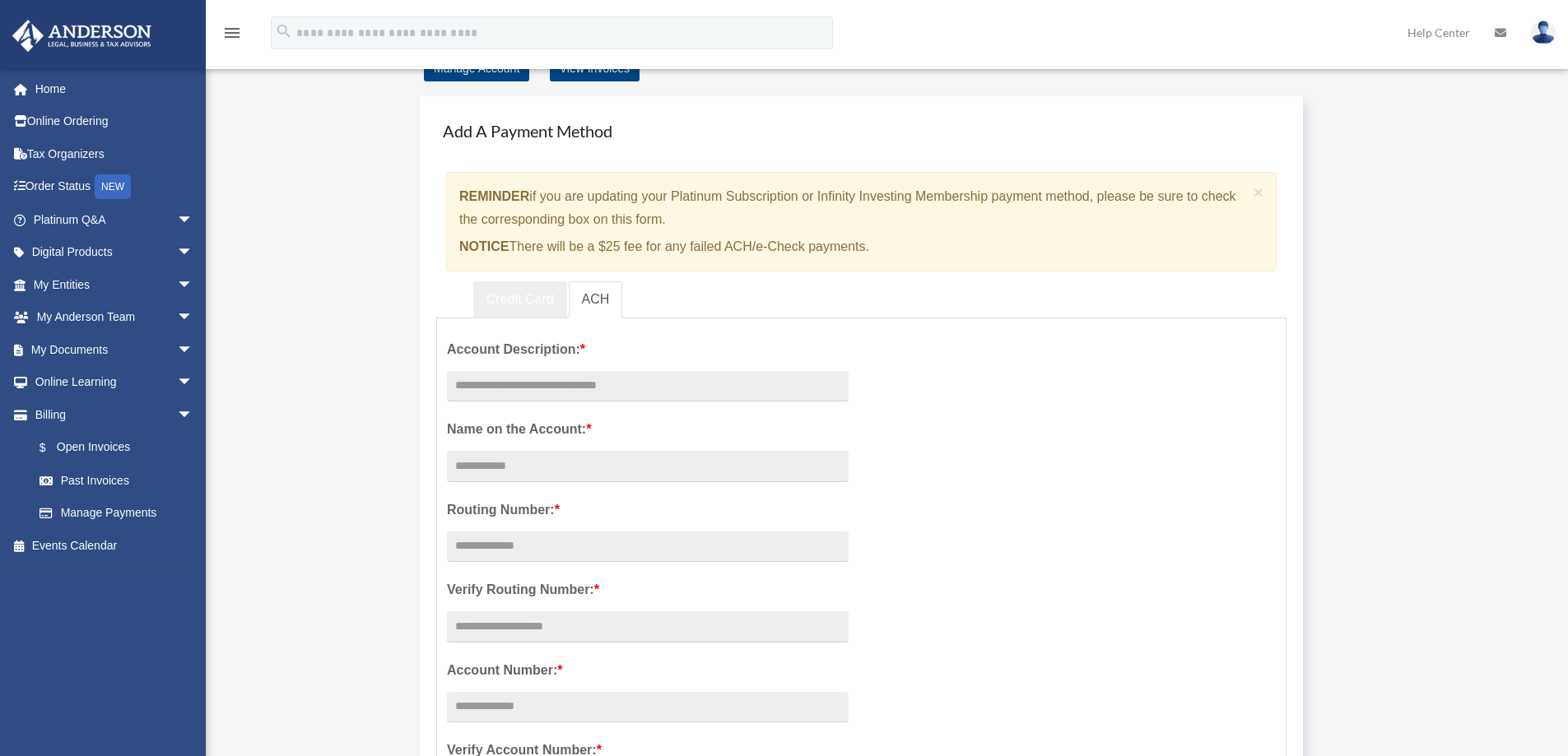
click at [515, 304] on link "Credit Card" at bounding box center [520, 300] width 94 height 37
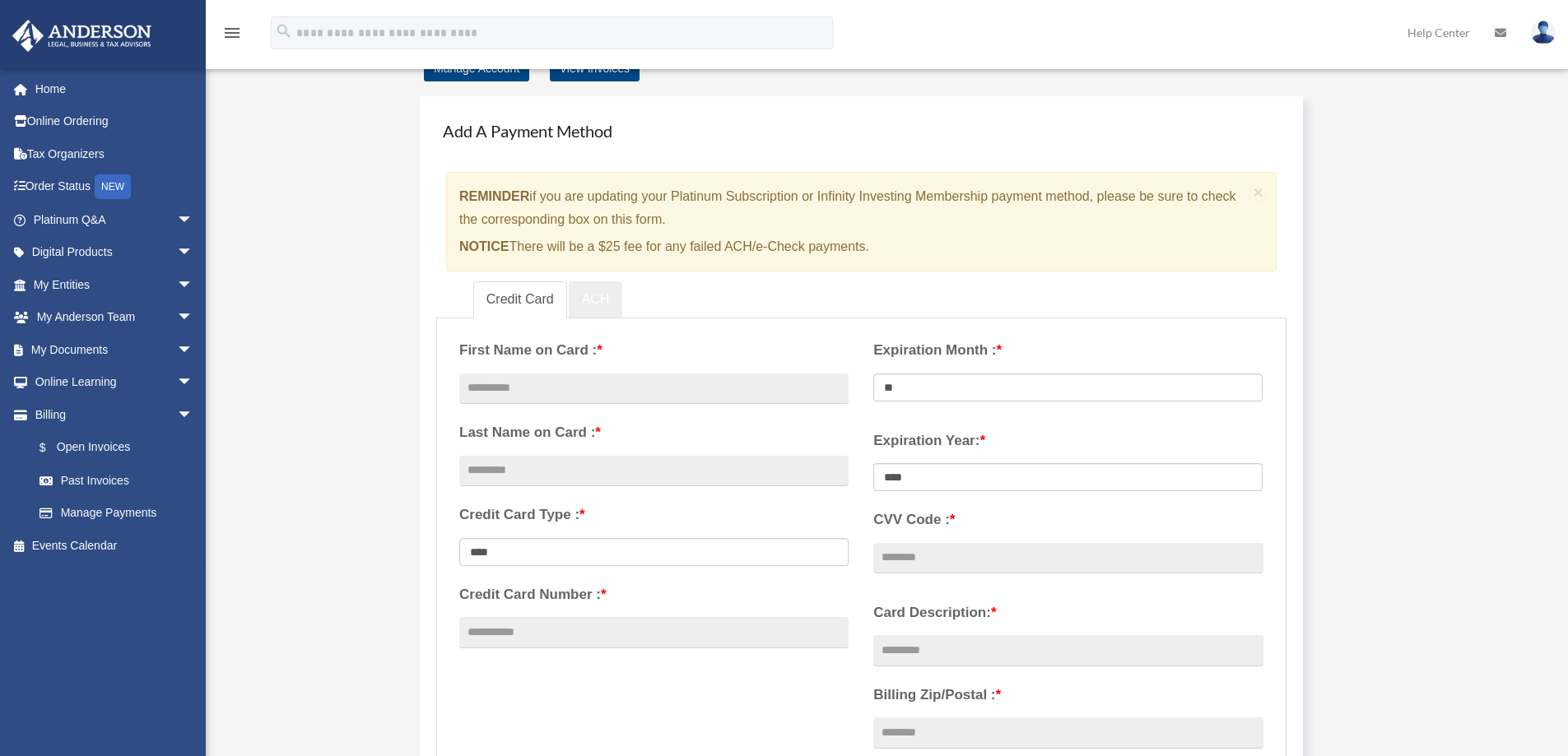
click at [598, 294] on link "ACH" at bounding box center [596, 300] width 54 height 37
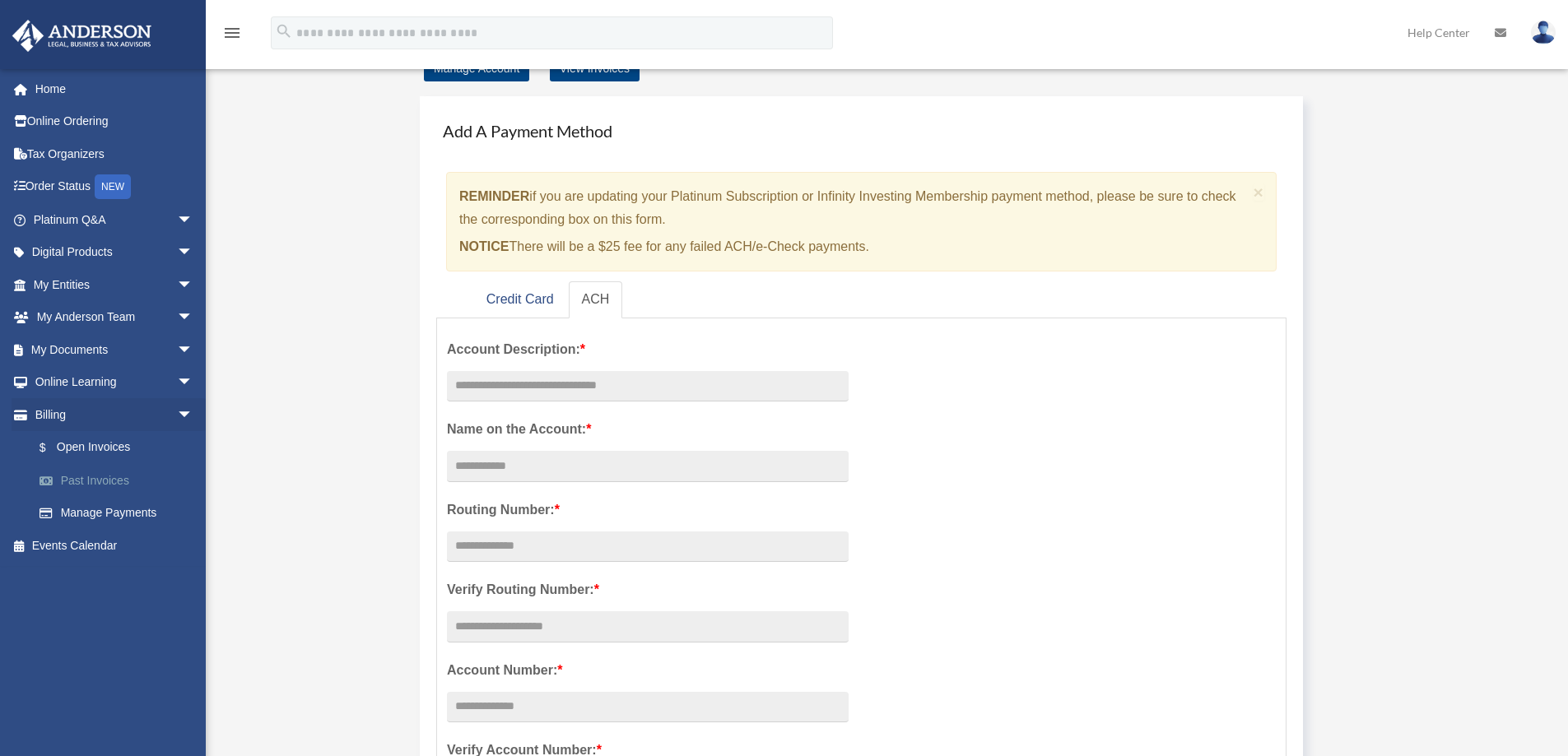
click at [98, 478] on link "Past Invoices" at bounding box center [120, 479] width 195 height 33
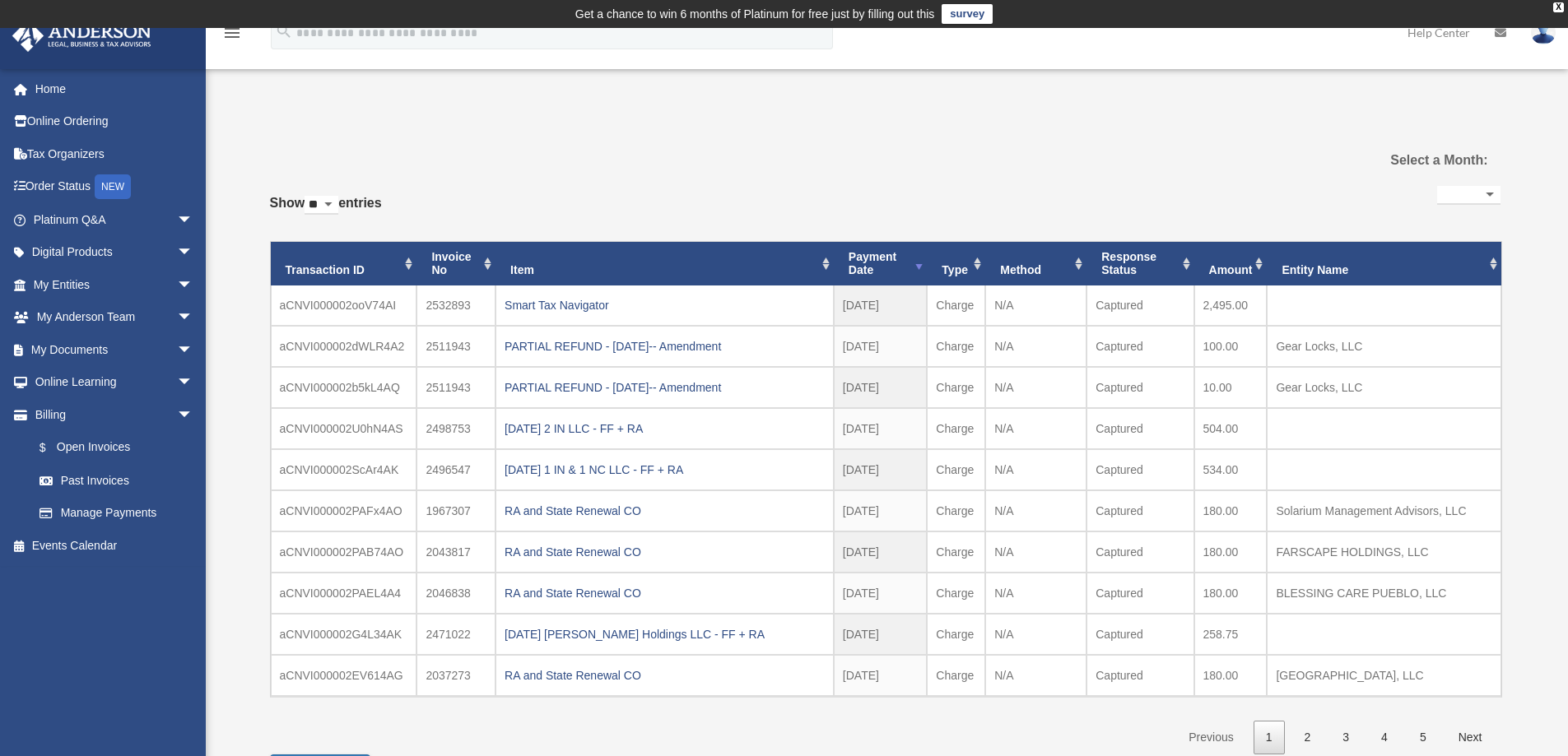
click at [1486, 195] on select "**********" at bounding box center [1468, 196] width 63 height 19
select select "**********"
click at [1437, 186] on select "**********" at bounding box center [1468, 196] width 63 height 19
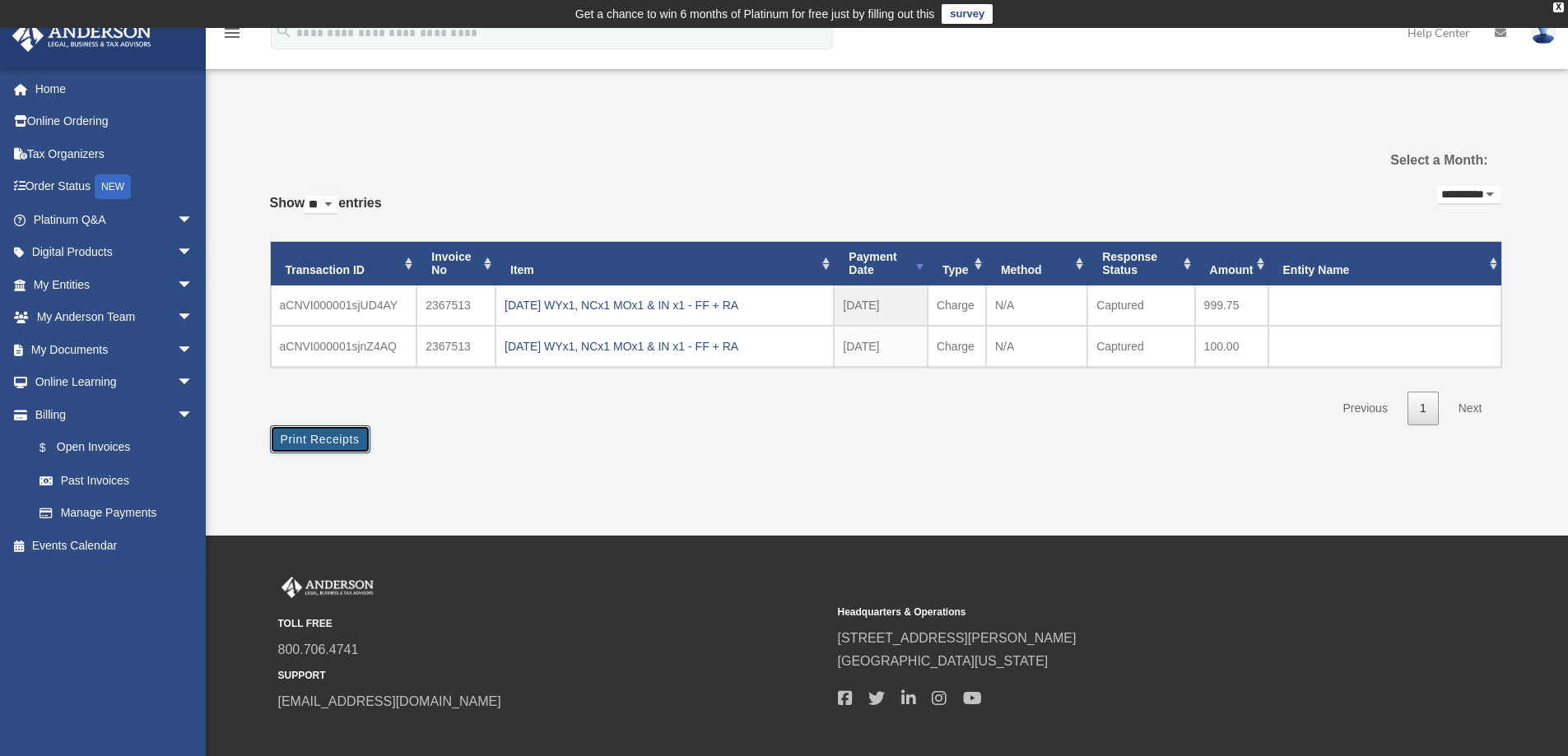
click at [322, 438] on button "Print Receipts" at bounding box center [320, 439] width 101 height 28
click at [322, 441] on button "Print Receipts" at bounding box center [320, 439] width 101 height 28
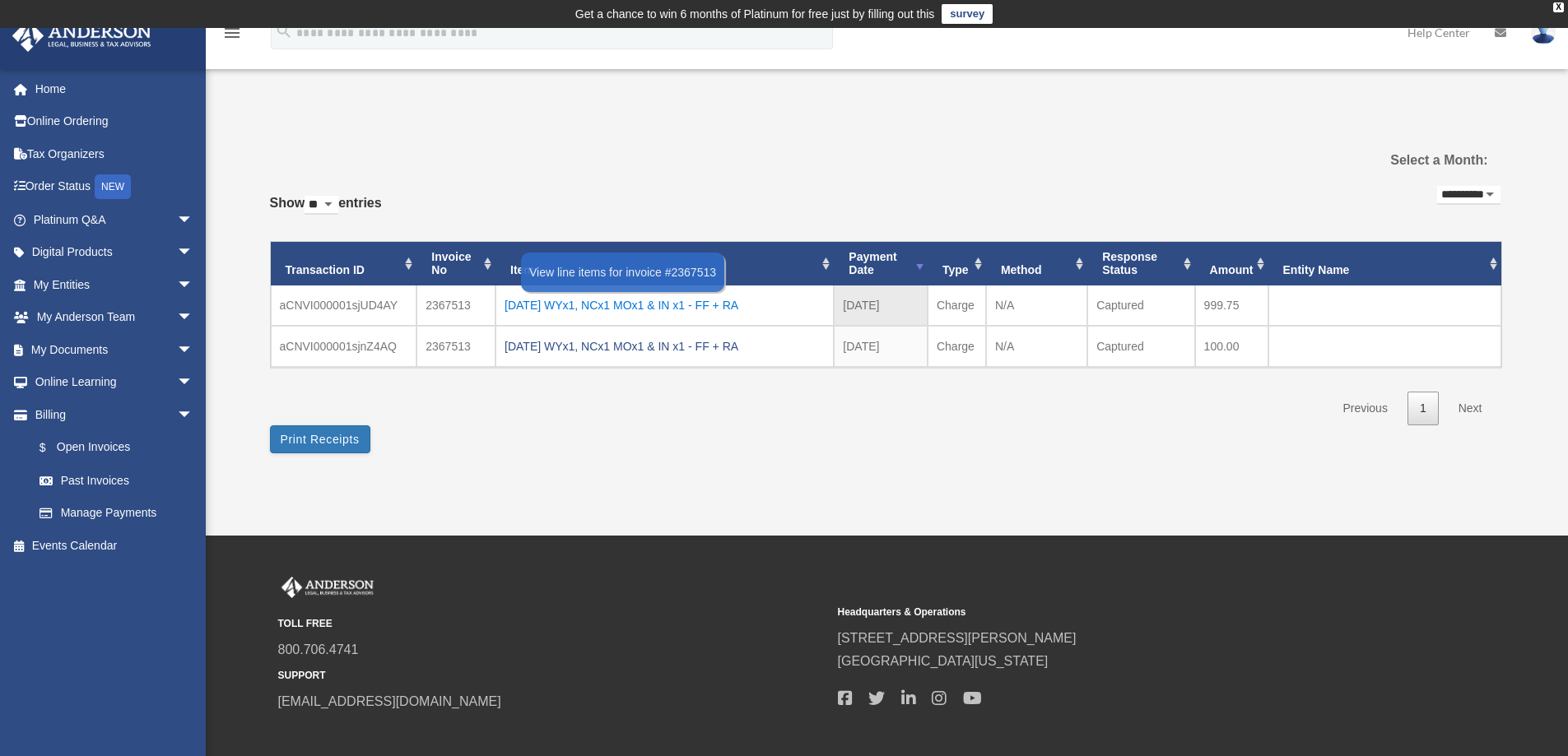
click at [567, 302] on div "[DATE] WYx1, NCx1 MOx1 & IN x1 - FF + RA" at bounding box center [665, 304] width 320 height 23
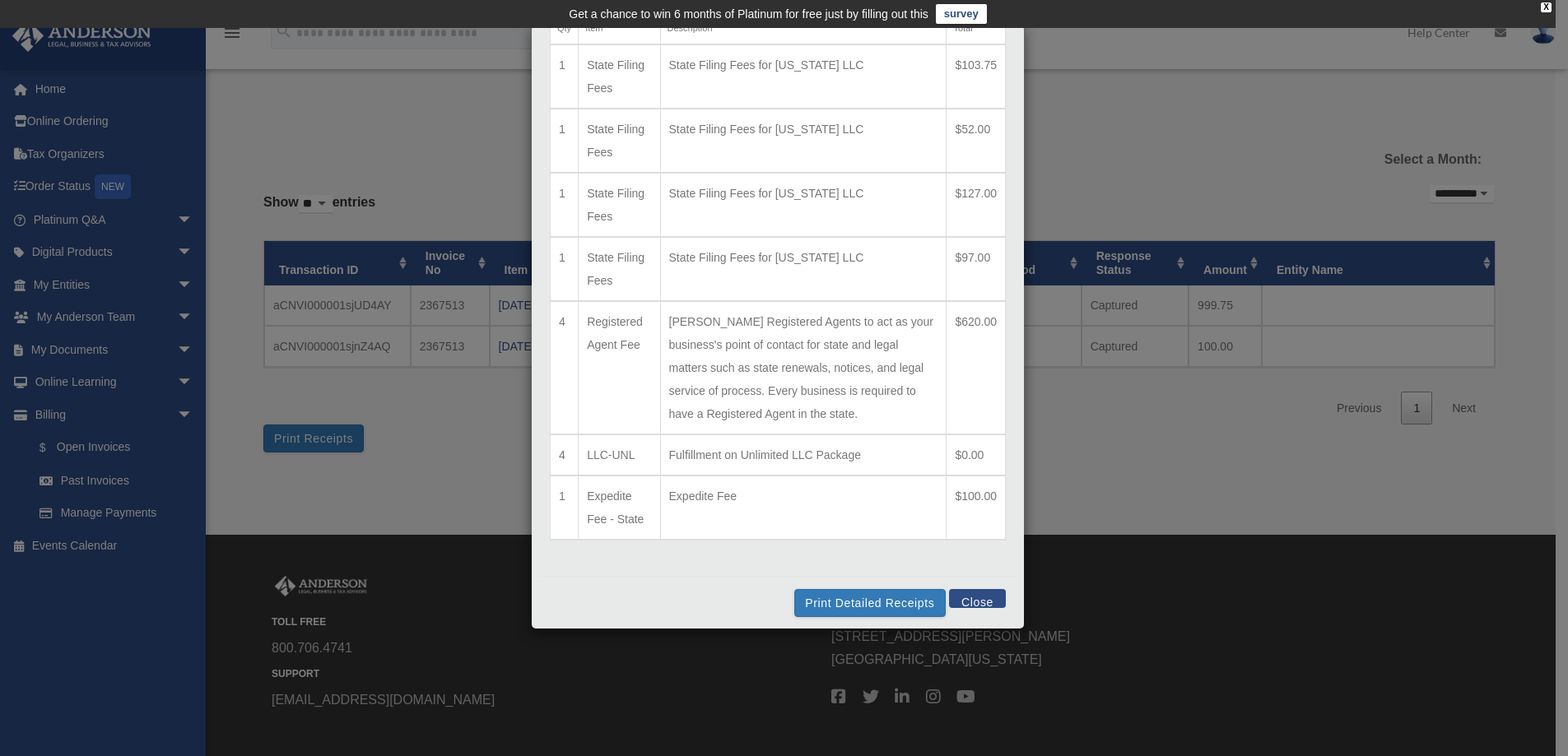
scroll to position [104, 0]
click at [877, 556] on div "Qty Item Description Total 1 State Filing Fees State Filing Fees for [US_STATE]…" at bounding box center [777, 271] width 480 height 597
click at [860, 596] on button "Print Detailed Receipts" at bounding box center [870, 597] width 151 height 28
click at [981, 594] on button "Close" at bounding box center [977, 592] width 57 height 19
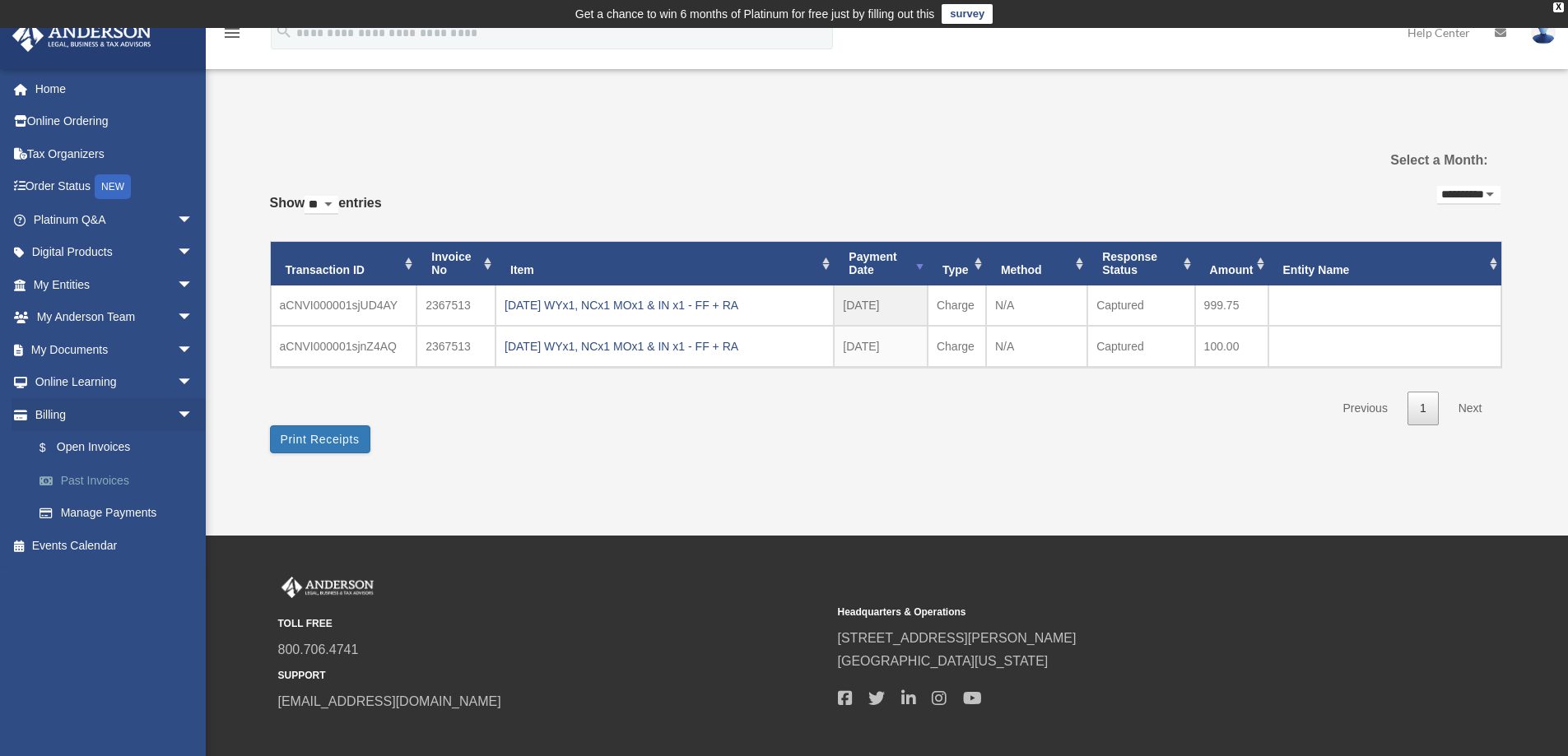
click at [98, 475] on link "Past Invoices" at bounding box center [120, 479] width 195 height 33
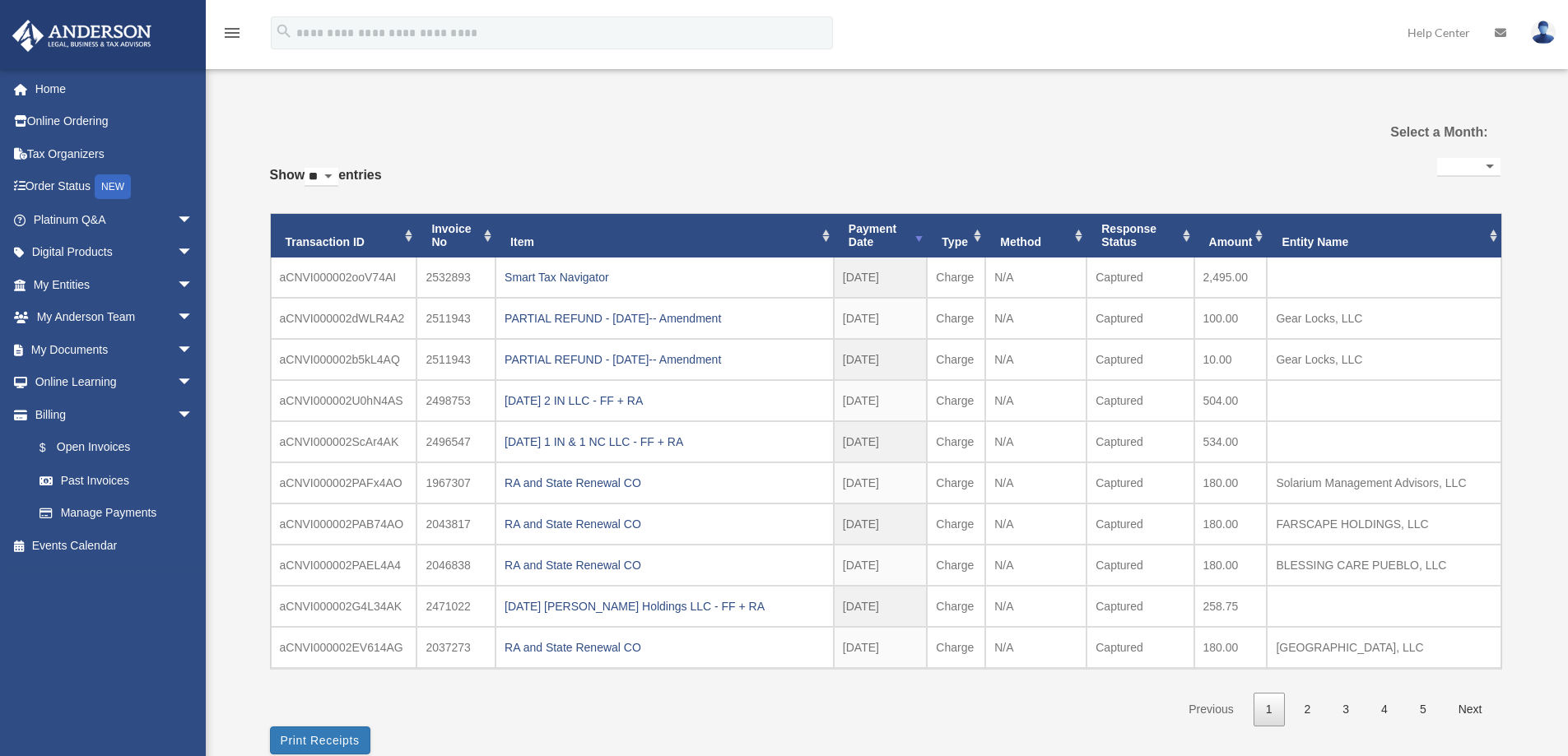
select select
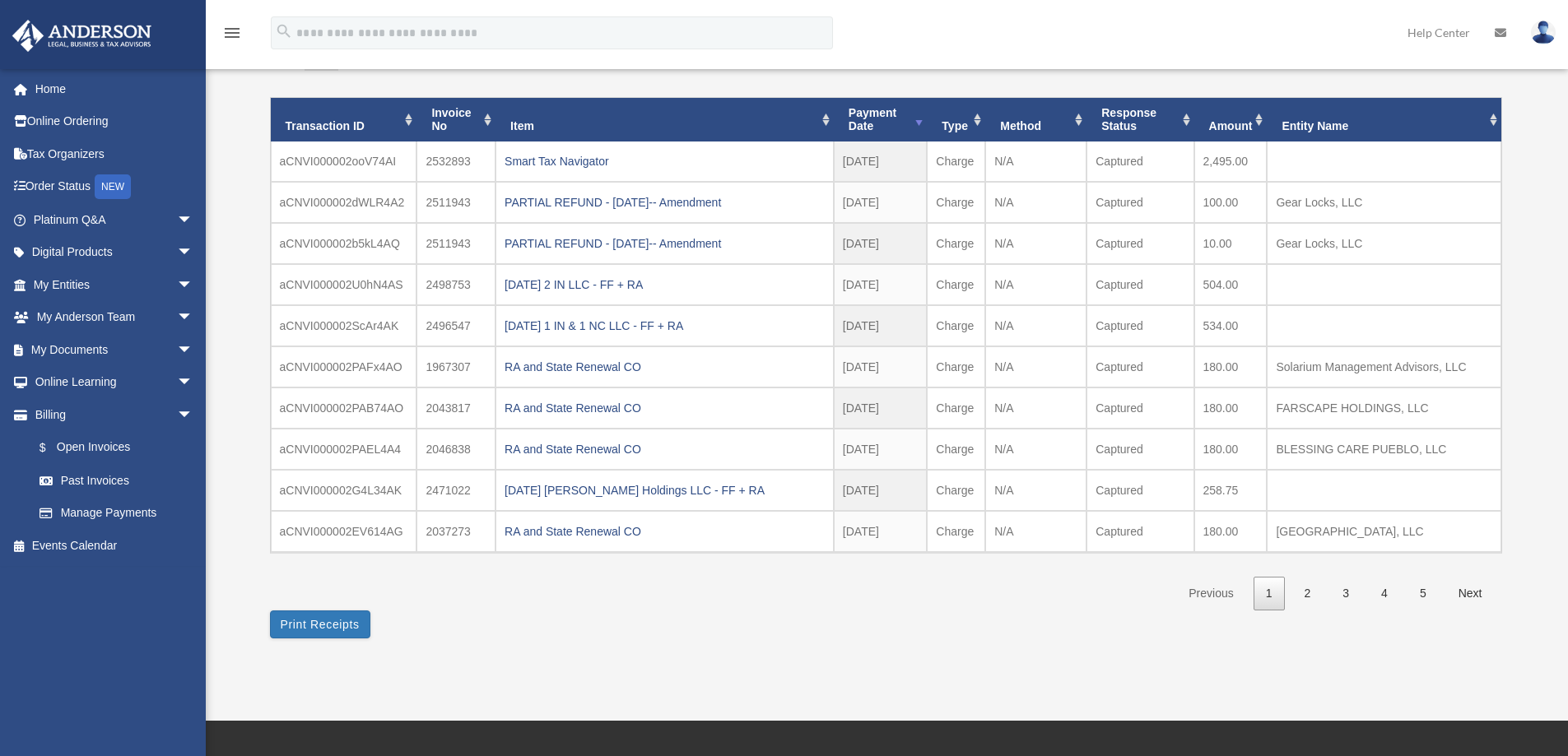
scroll to position [165, 0]
